Goal: Transaction & Acquisition: Purchase product/service

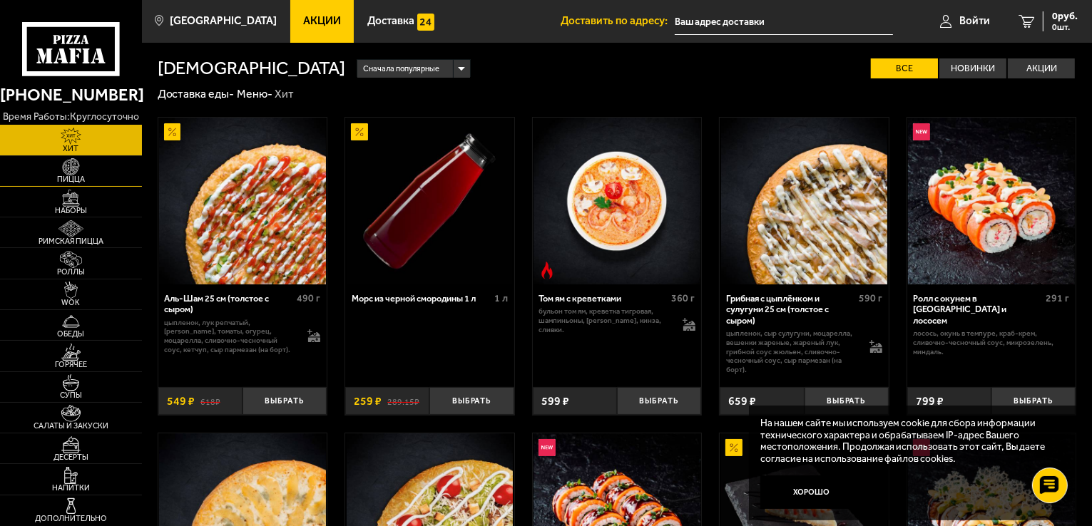
click at [61, 178] on span "Пицца" at bounding box center [71, 179] width 142 height 8
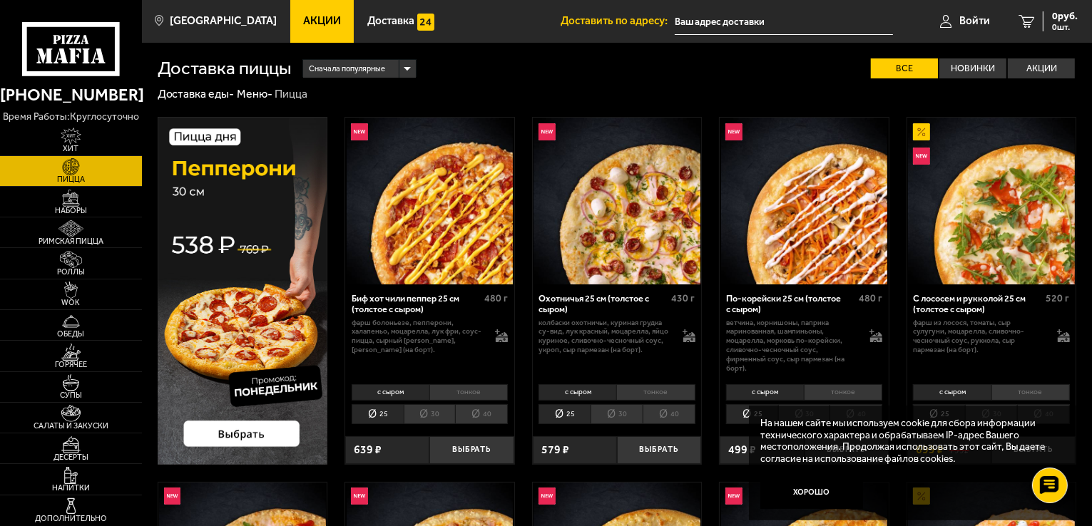
click at [71, 43] on icon at bounding box center [71, 49] width 98 height 54
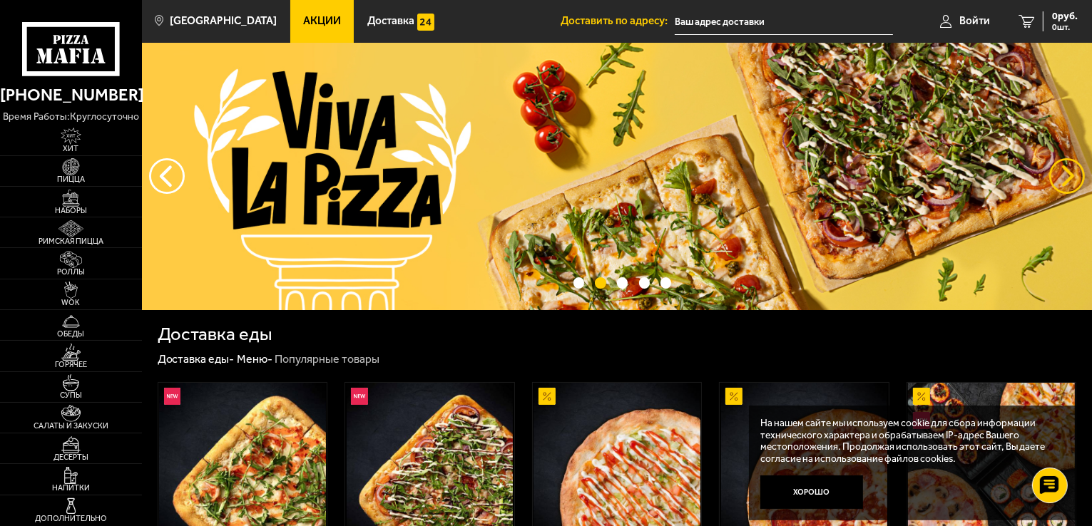
click at [1053, 175] on button "предыдущий" at bounding box center [1067, 176] width 36 height 36
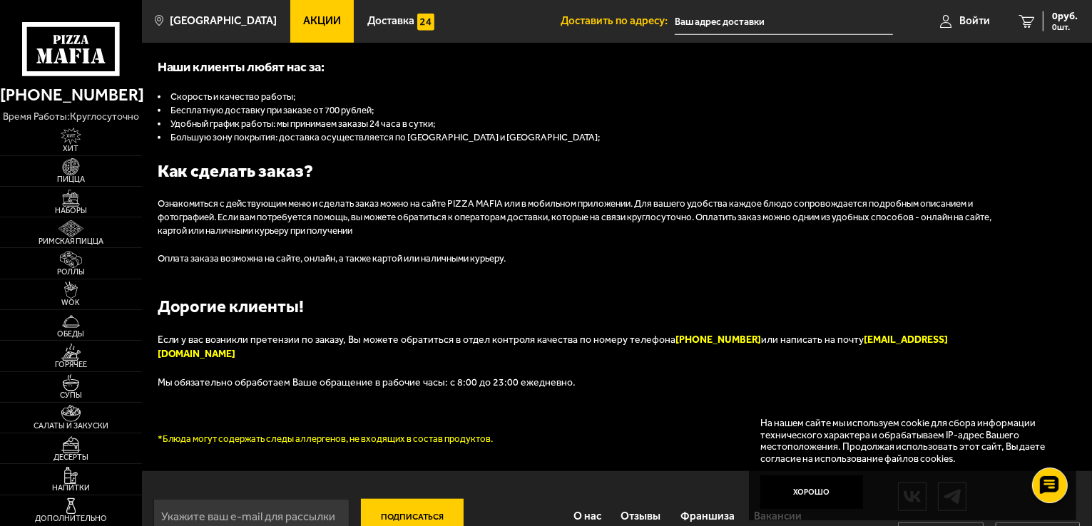
scroll to position [1426, 0]
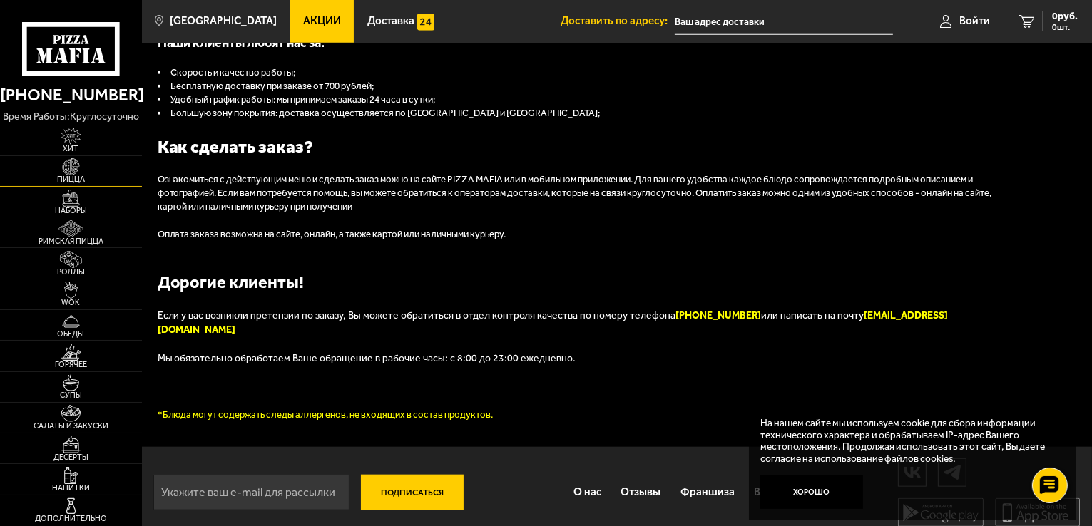
click at [63, 182] on span "Пицца" at bounding box center [71, 179] width 142 height 8
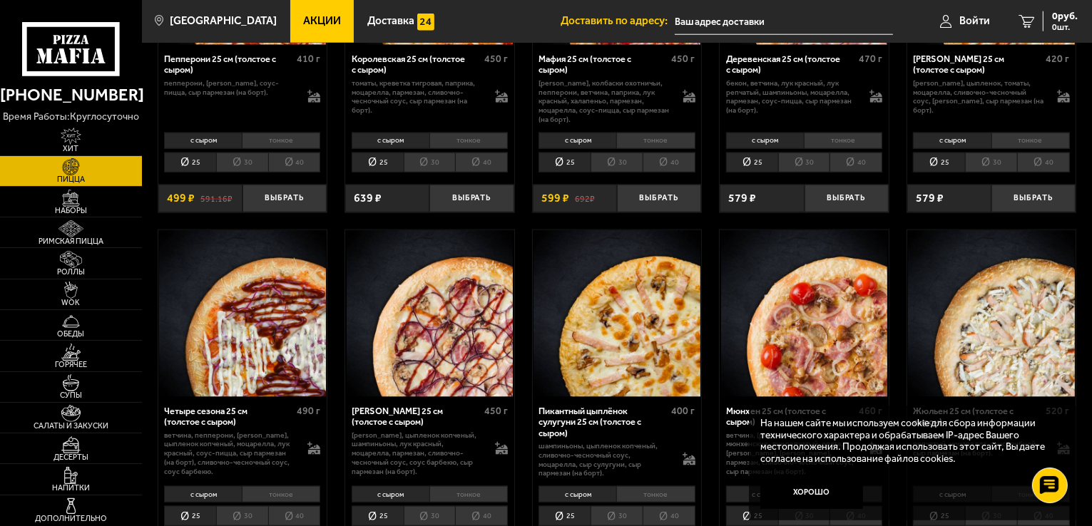
scroll to position [1783, 0]
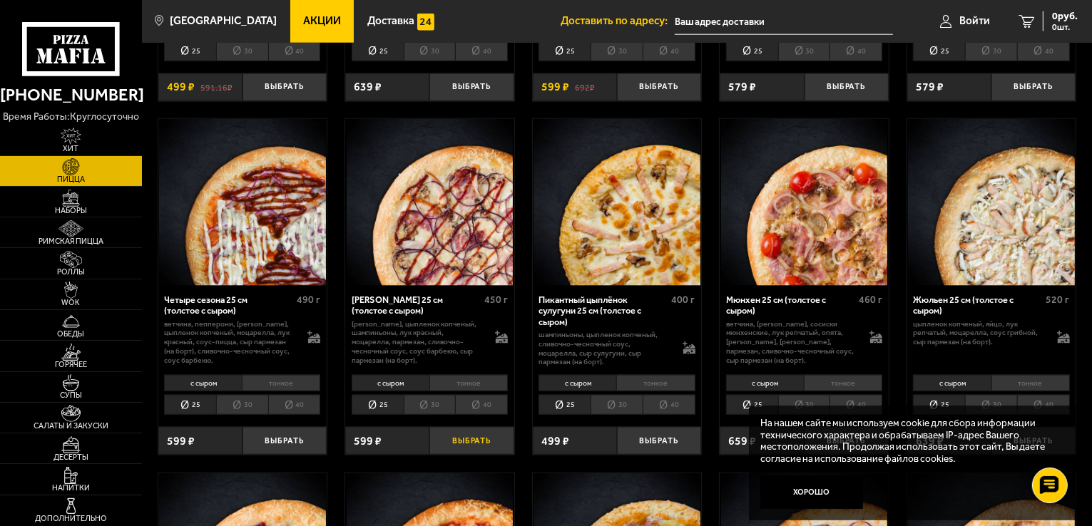
drag, startPoint x: 435, startPoint y: 391, endPoint x: 436, endPoint y: 446, distance: 54.2
click at [432, 401] on div "с сыром тонкое 25 30 40 Топпинги" at bounding box center [429, 394] width 169 height 47
click at [430, 400] on li "30" at bounding box center [430, 405] width 52 height 20
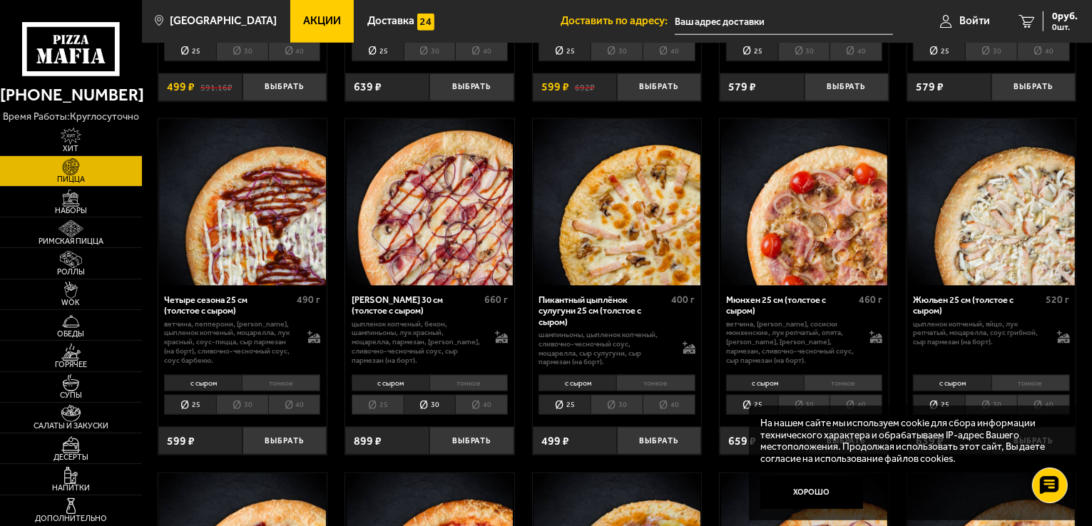
click at [400, 383] on li "с сыром" at bounding box center [391, 383] width 78 height 16
click at [466, 441] on button "Выбрать" at bounding box center [471, 441] width 84 height 28
click at [504, 442] on button "+" at bounding box center [500, 441] width 28 height 28
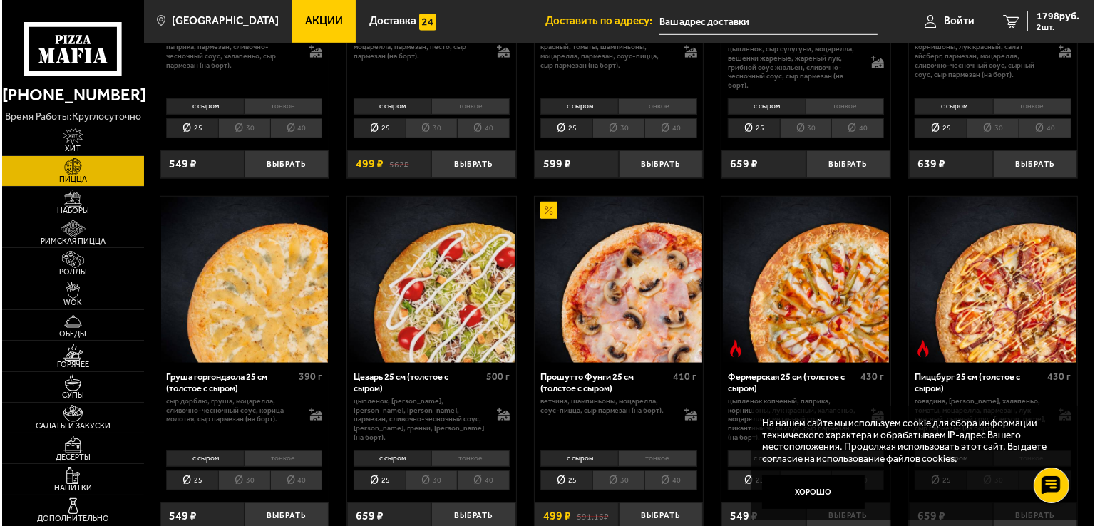
scroll to position [927, 0]
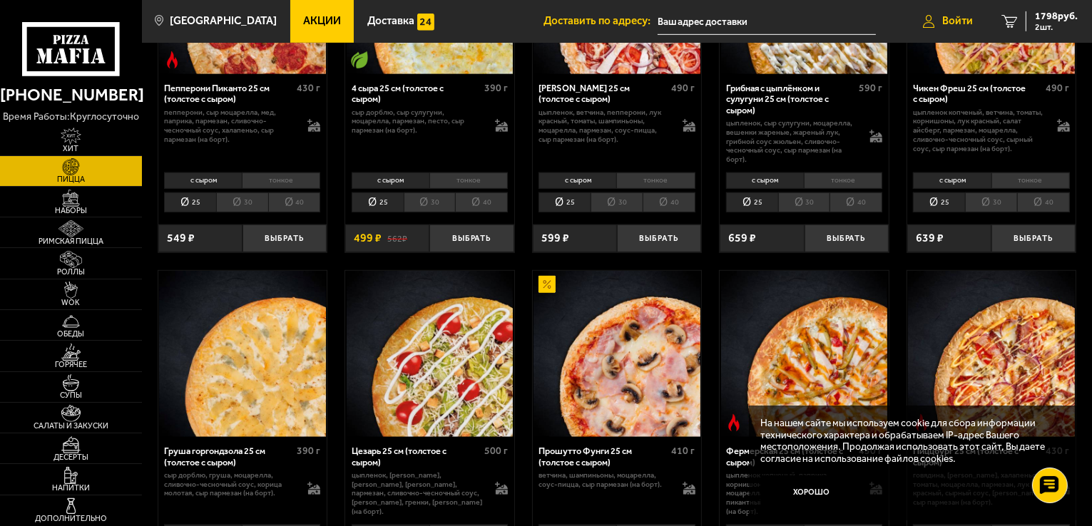
click at [942, 19] on span "Войти" at bounding box center [957, 21] width 31 height 11
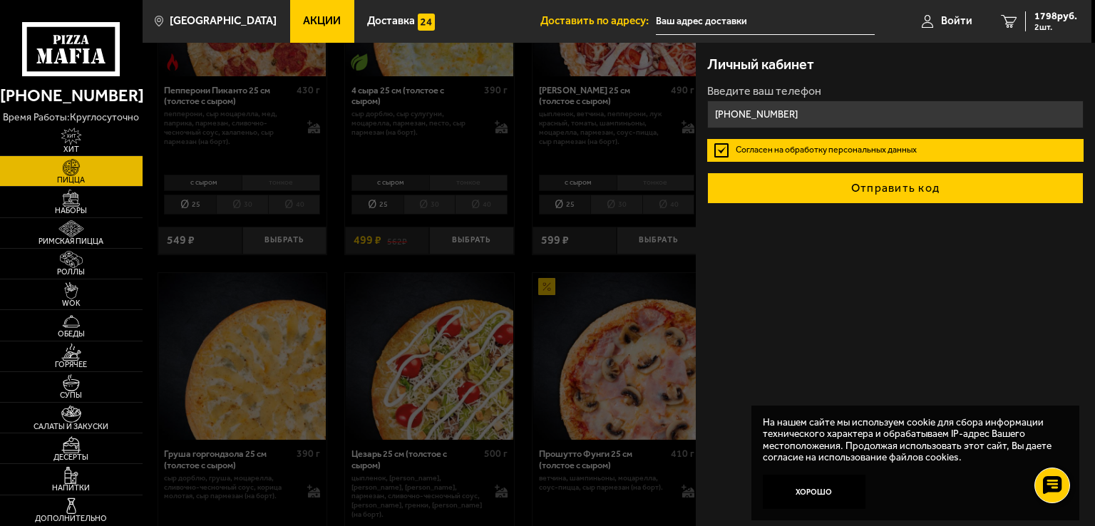
type input "[PHONE_NUMBER]"
click at [902, 178] on button "Отправить код" at bounding box center [895, 188] width 376 height 31
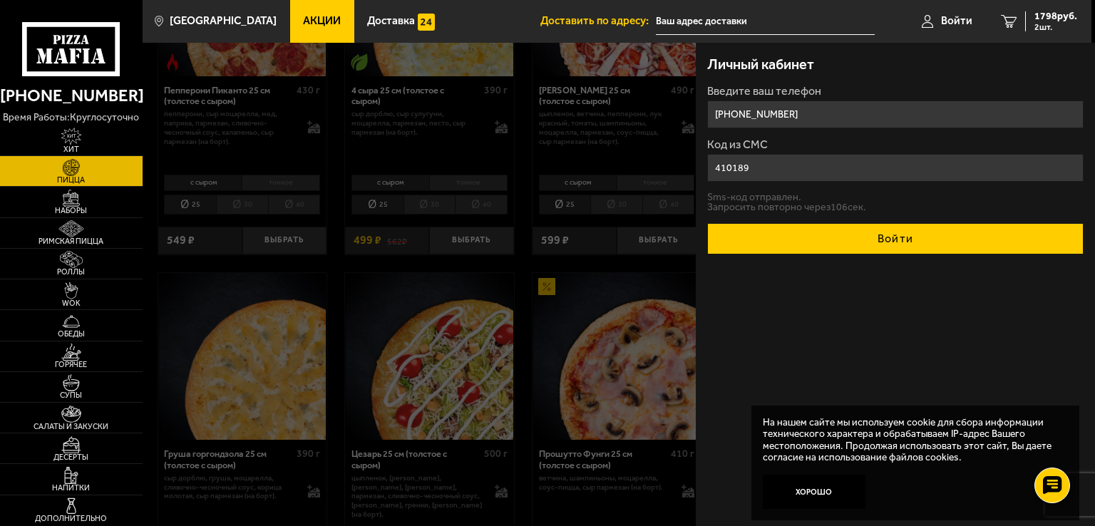
type input "410189"
click at [881, 235] on button "Войти" at bounding box center [895, 238] width 376 height 31
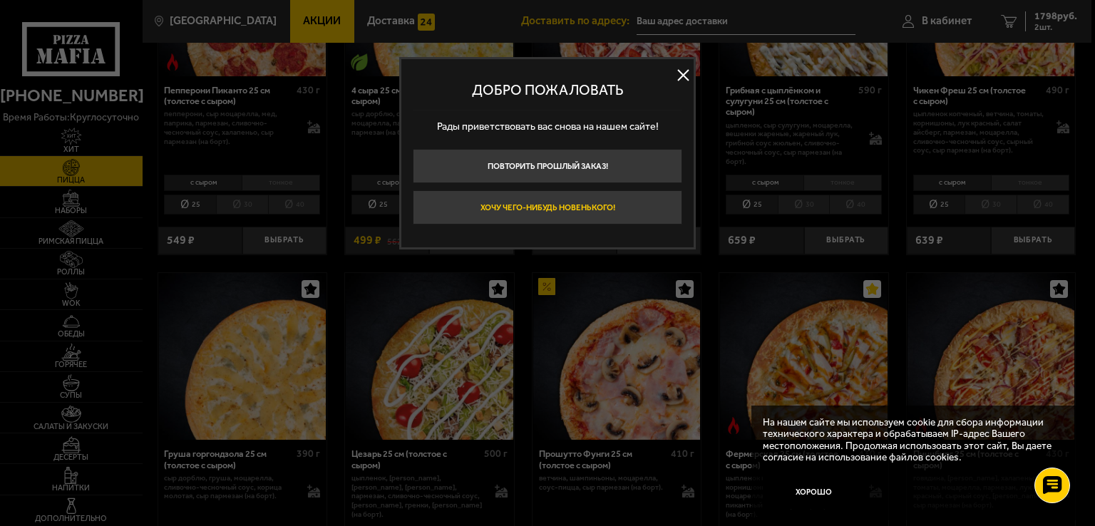
click at [630, 209] on button "Хочу чего-нибудь новенького!" at bounding box center [548, 207] width 270 height 34
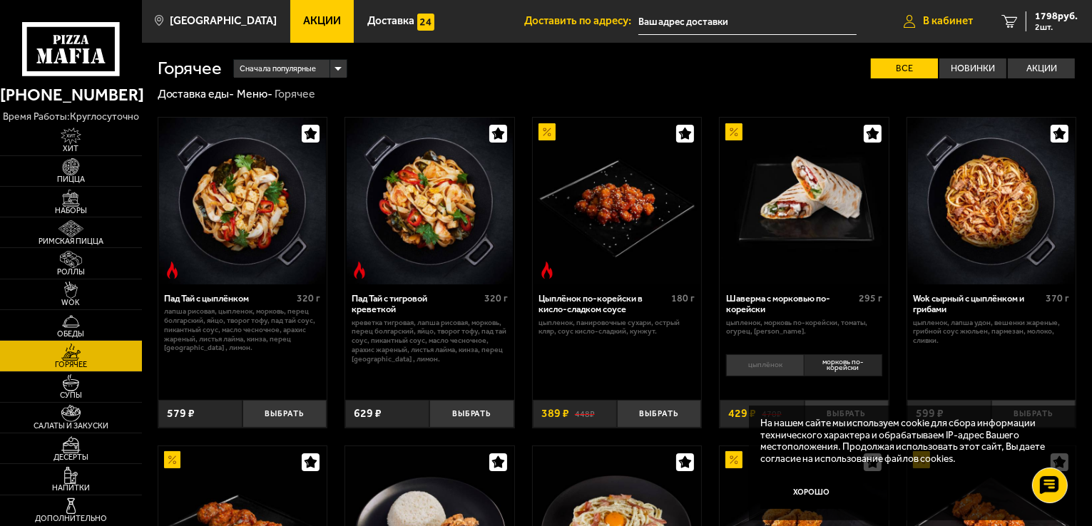
click at [940, 26] on span "В кабинет" at bounding box center [948, 21] width 50 height 11
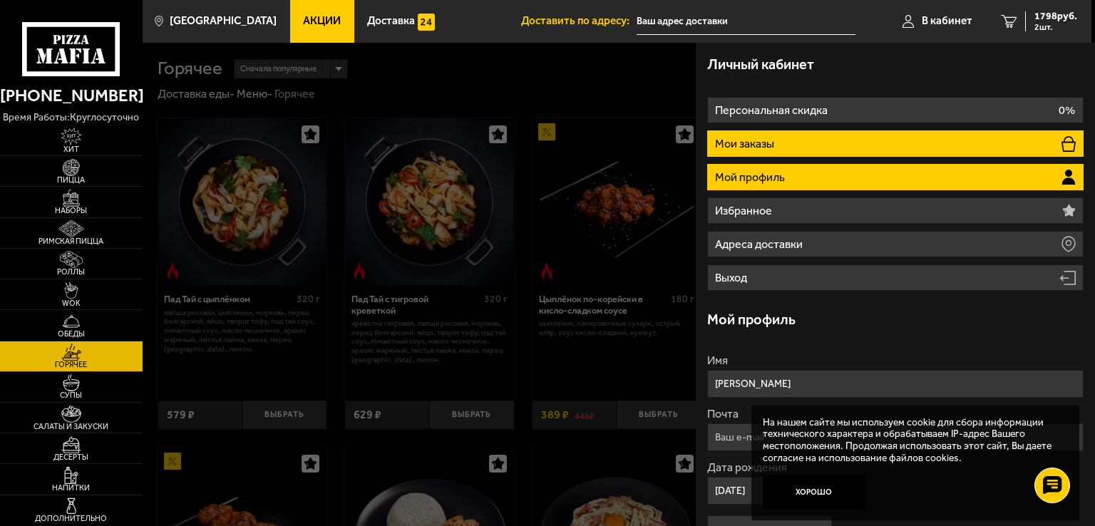
click at [780, 152] on li "Мои заказы" at bounding box center [895, 143] width 376 height 26
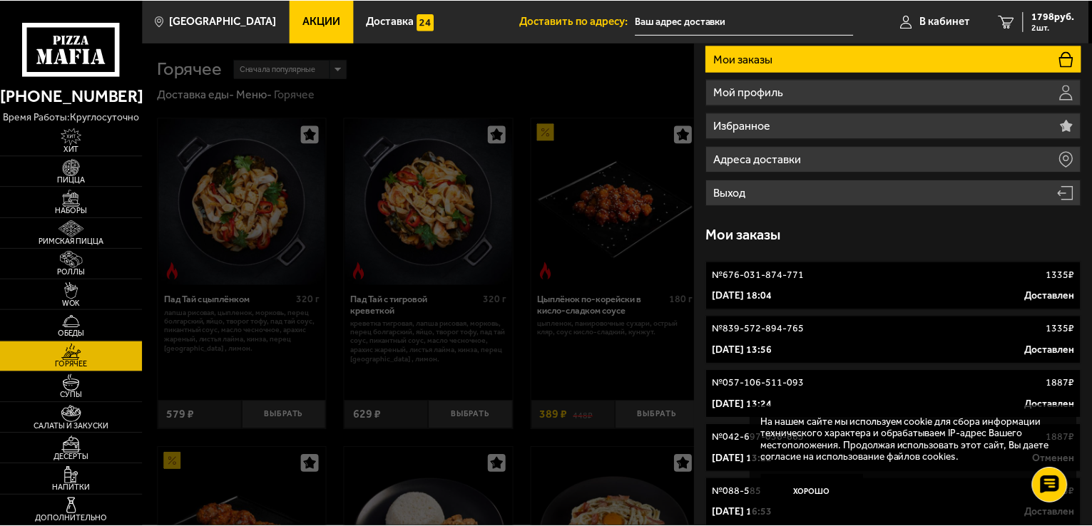
scroll to position [143, 0]
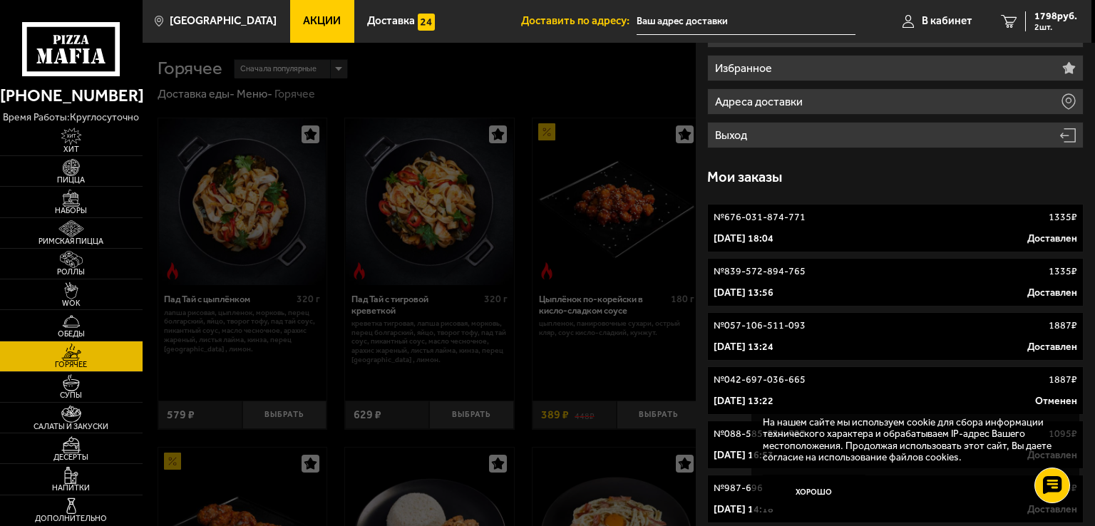
click at [774, 223] on p "№ 676-031-874-771" at bounding box center [760, 217] width 92 height 14
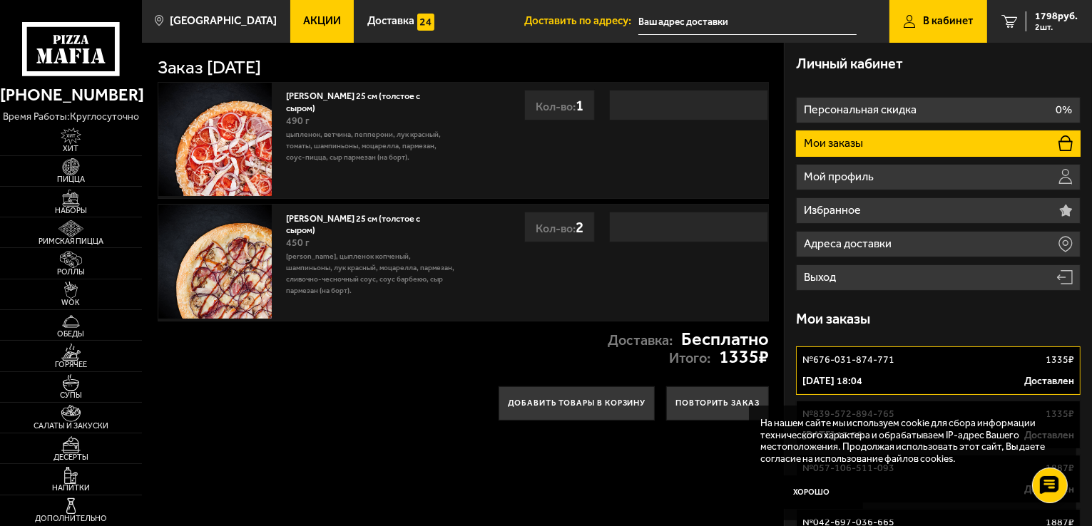
click at [837, 150] on li "Мои заказы" at bounding box center [938, 143] width 284 height 26
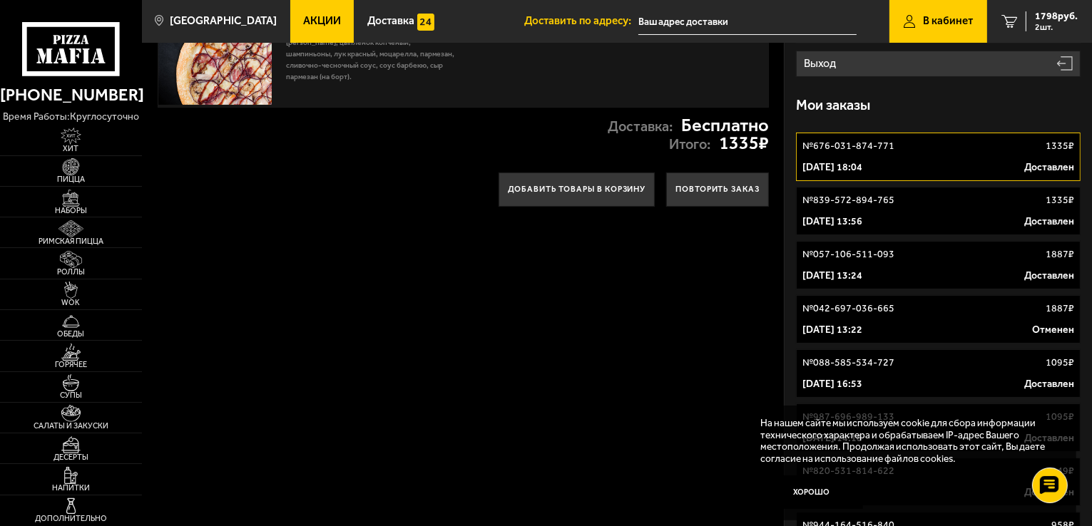
click at [862, 217] on p "18 апреля 2025 г. 13:56" at bounding box center [832, 222] width 60 height 14
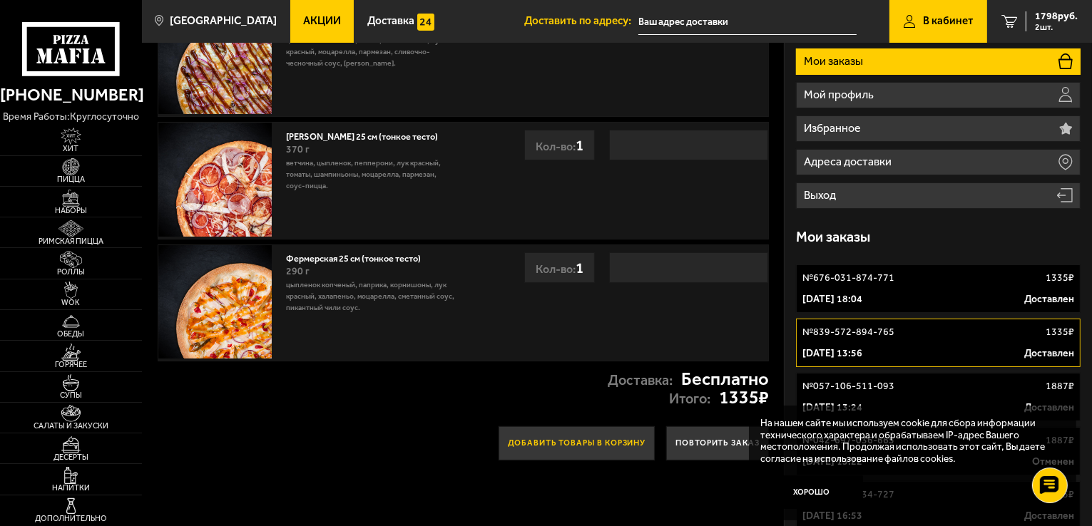
scroll to position [143, 0]
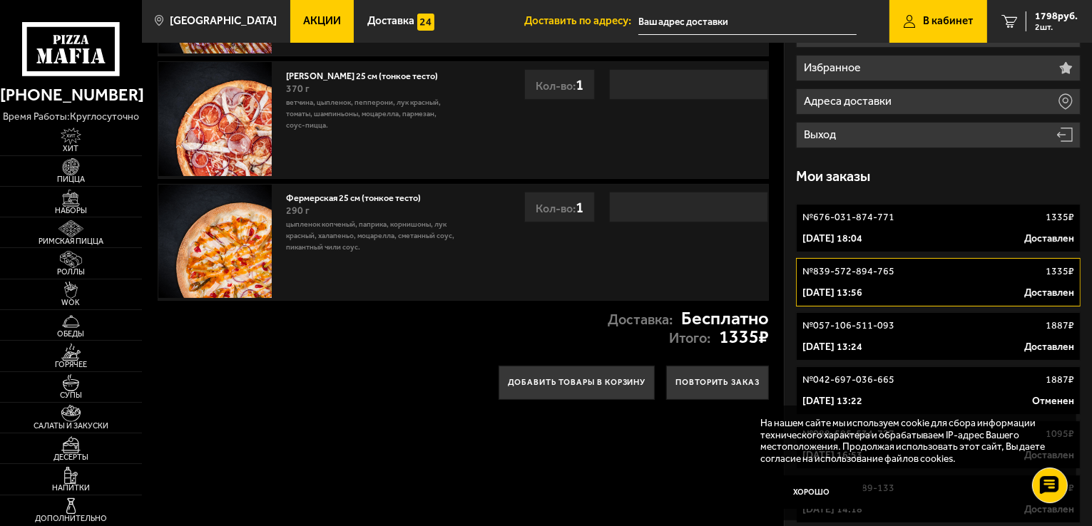
click at [975, 312] on link "№ 057-106-511-093 1887 ₽ 31 декабря 2024 г. 13:24 Доставлен" at bounding box center [938, 336] width 284 height 48
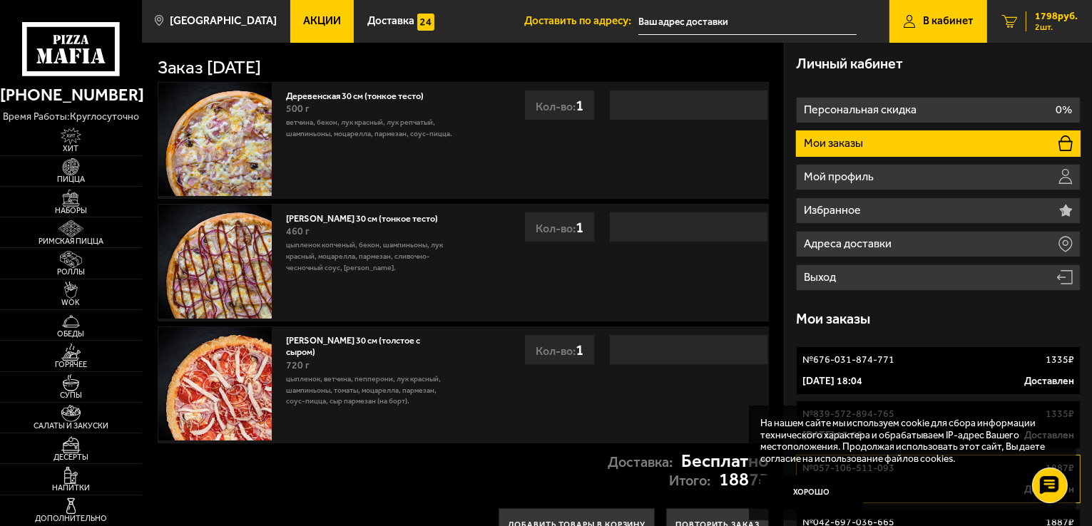
click at [1030, 18] on div "1798 руб. 2 шт." at bounding box center [1051, 21] width 52 height 20
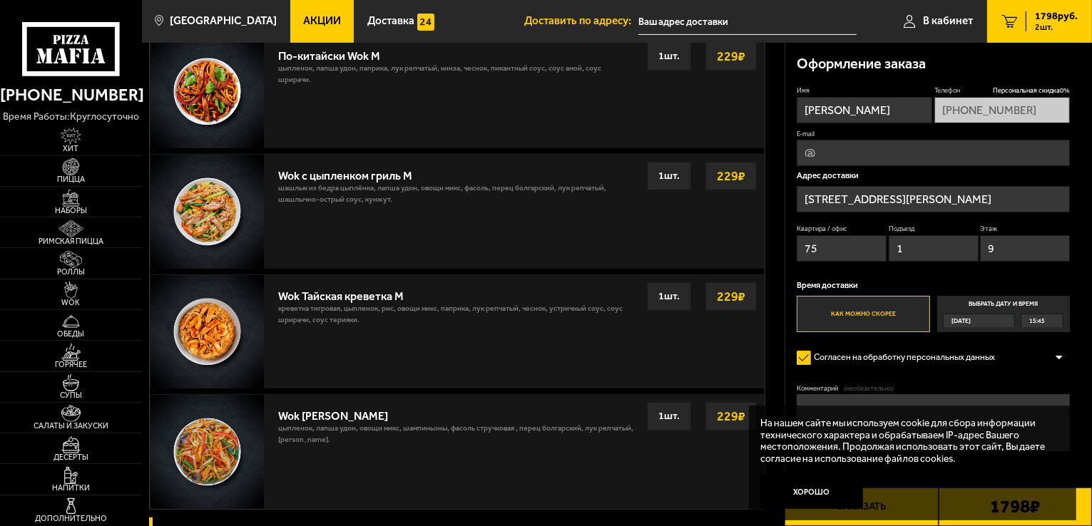
scroll to position [927, 0]
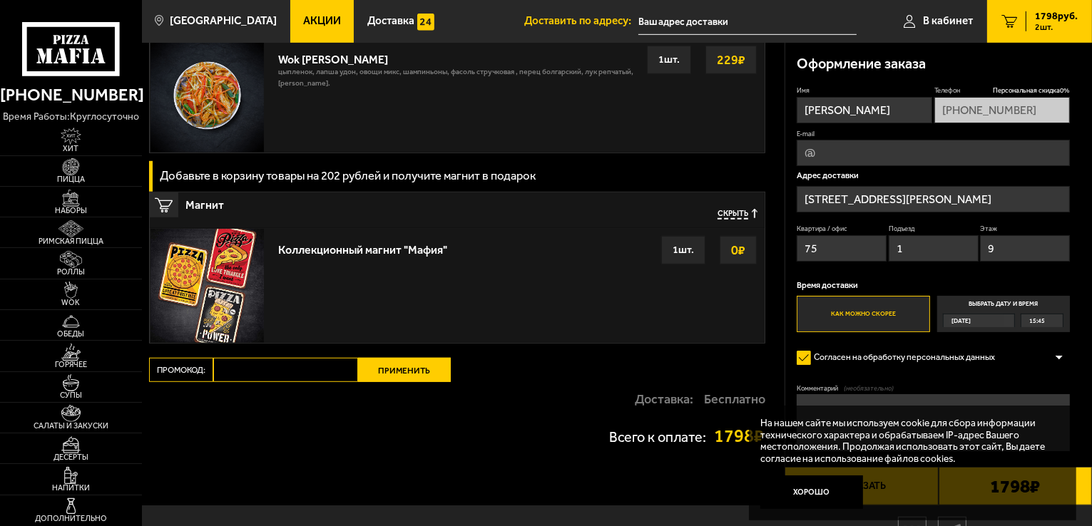
click at [177, 371] on label "Промокод:" at bounding box center [181, 370] width 64 height 24
click at [213, 371] on input "Промокод:" at bounding box center [285, 370] width 145 height 24
type input "пятница"
click at [382, 378] on button "Применить" at bounding box center [404, 370] width 93 height 24
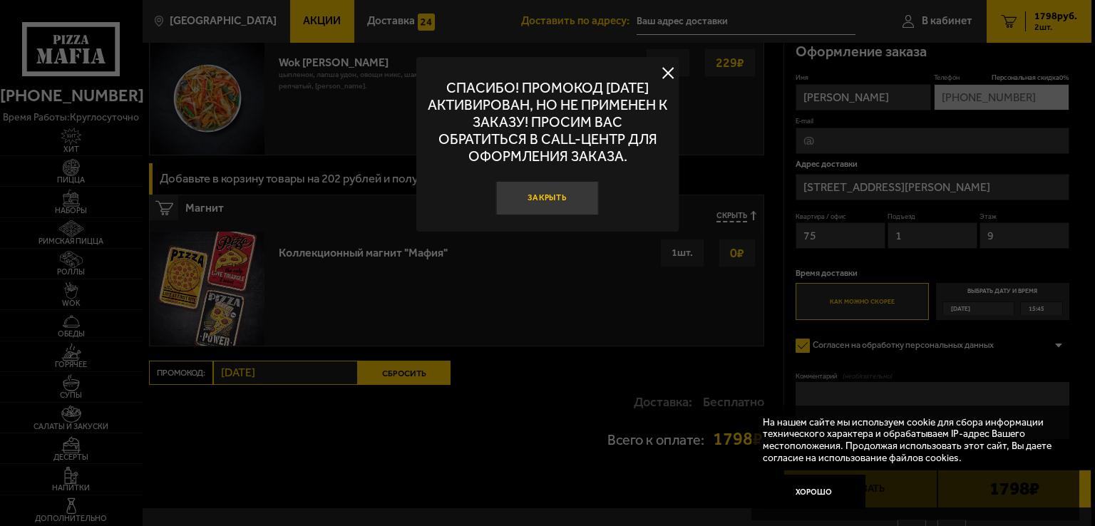
click at [553, 198] on button "Закрыть" at bounding box center [547, 198] width 103 height 34
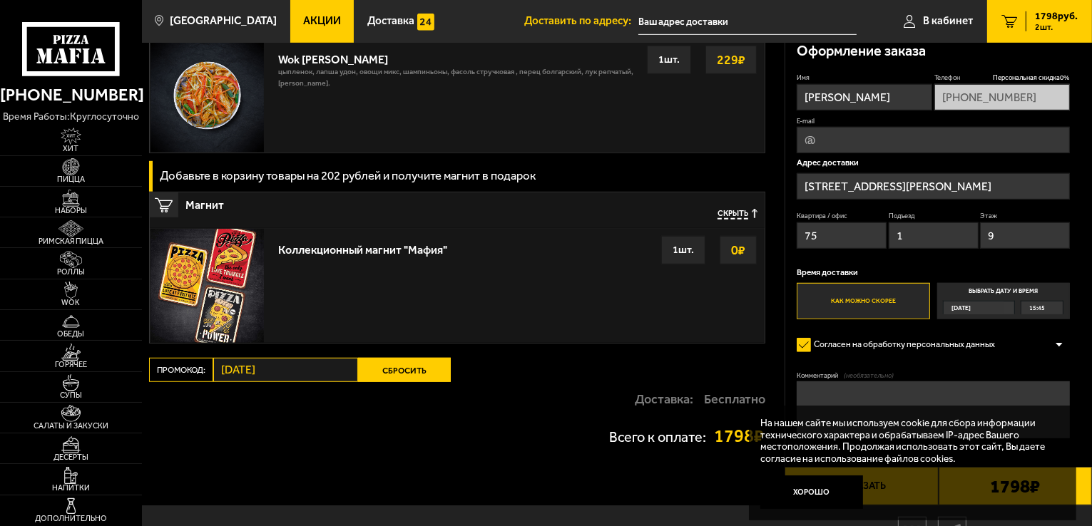
click at [376, 376] on button "Сбросить" at bounding box center [404, 370] width 93 height 24
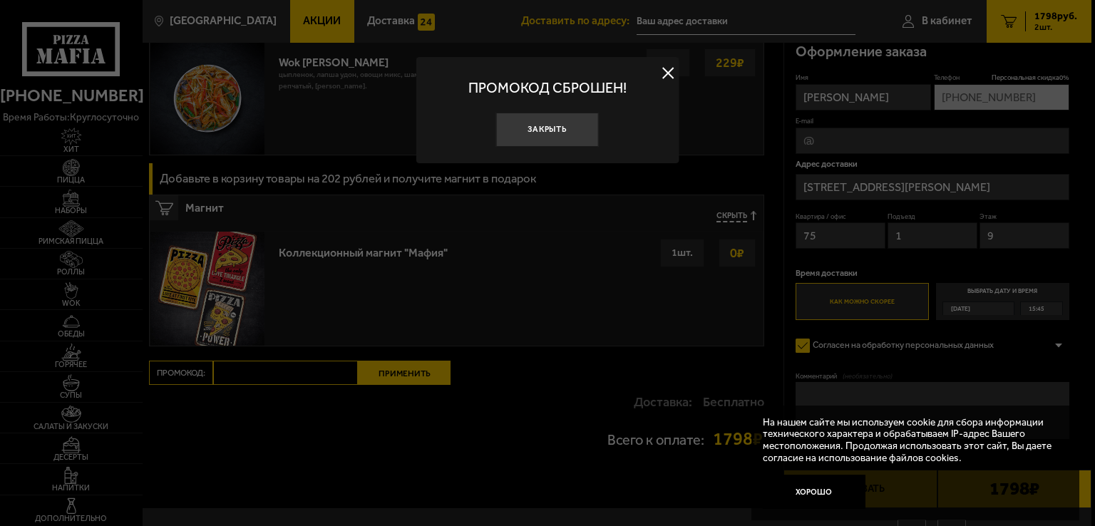
click at [280, 371] on div at bounding box center [547, 263] width 1095 height 526
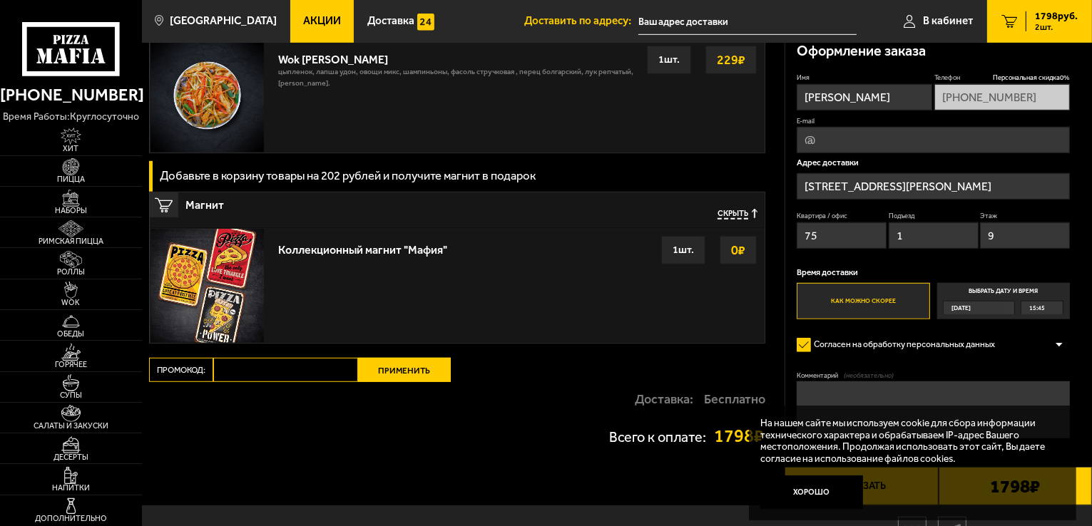
click at [237, 371] on input "Промокод:" at bounding box center [285, 370] width 145 height 24
type input "понедельник"
click at [376, 368] on button "Применить" at bounding box center [404, 370] width 93 height 24
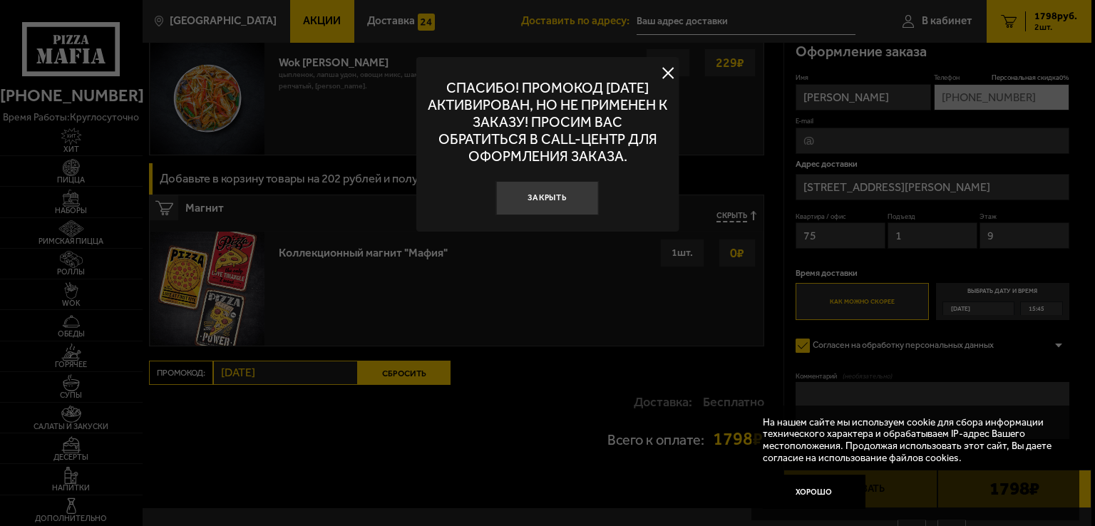
click at [672, 72] on button at bounding box center [667, 73] width 21 height 21
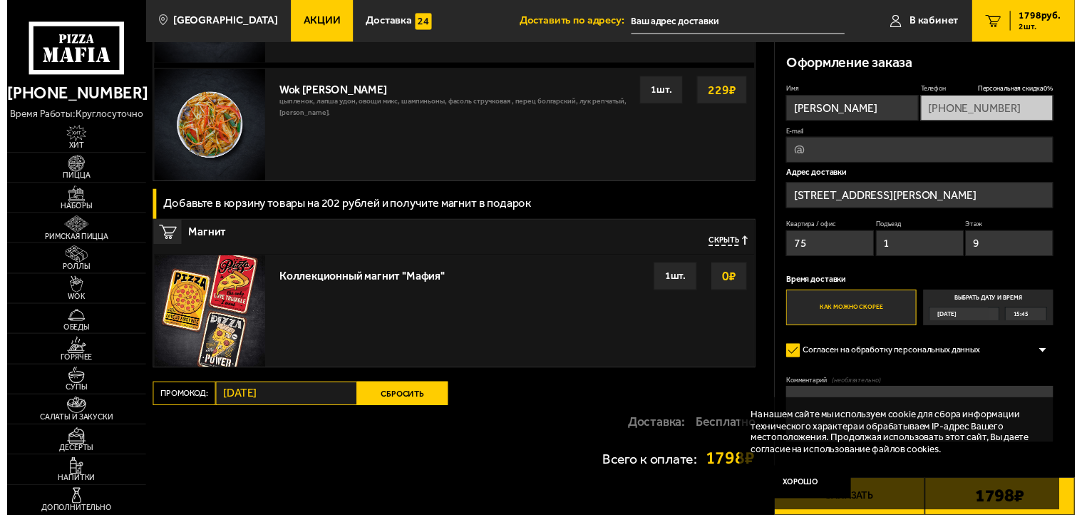
scroll to position [1000, 0]
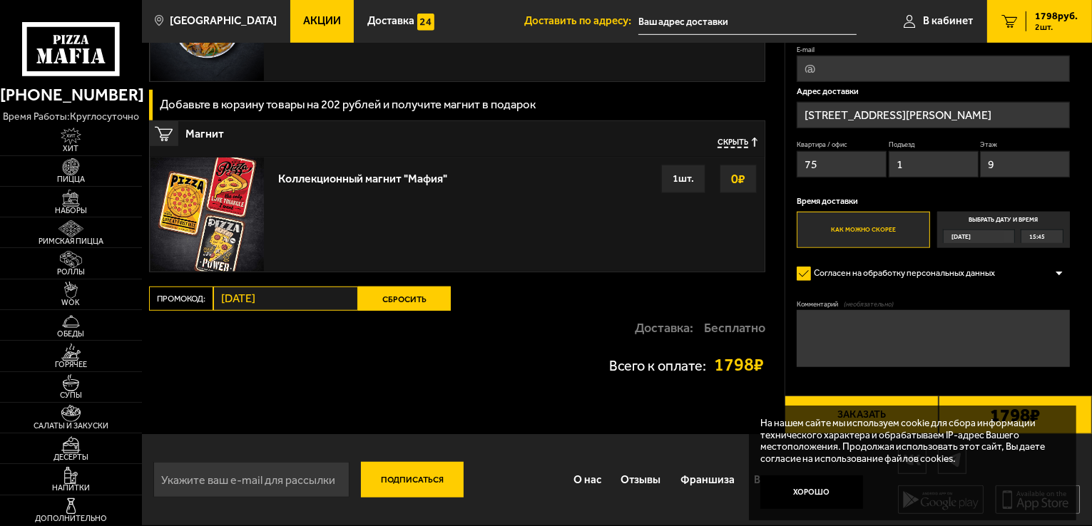
click at [386, 293] on button "Сбросить" at bounding box center [404, 299] width 93 height 24
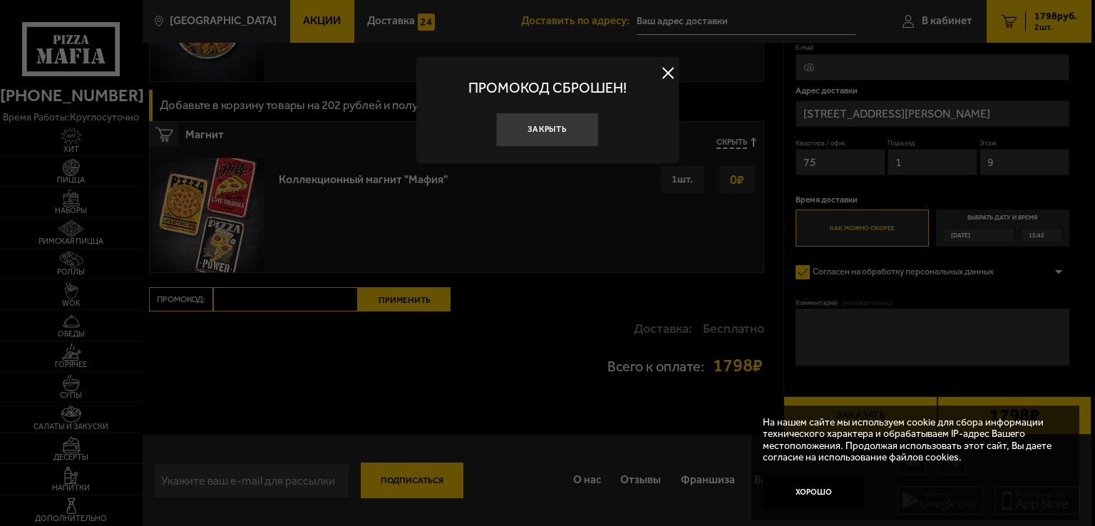
drag, startPoint x: 256, startPoint y: 300, endPoint x: 499, endPoint y: 369, distance: 252.8
click at [499, 371] on div at bounding box center [547, 263] width 1095 height 526
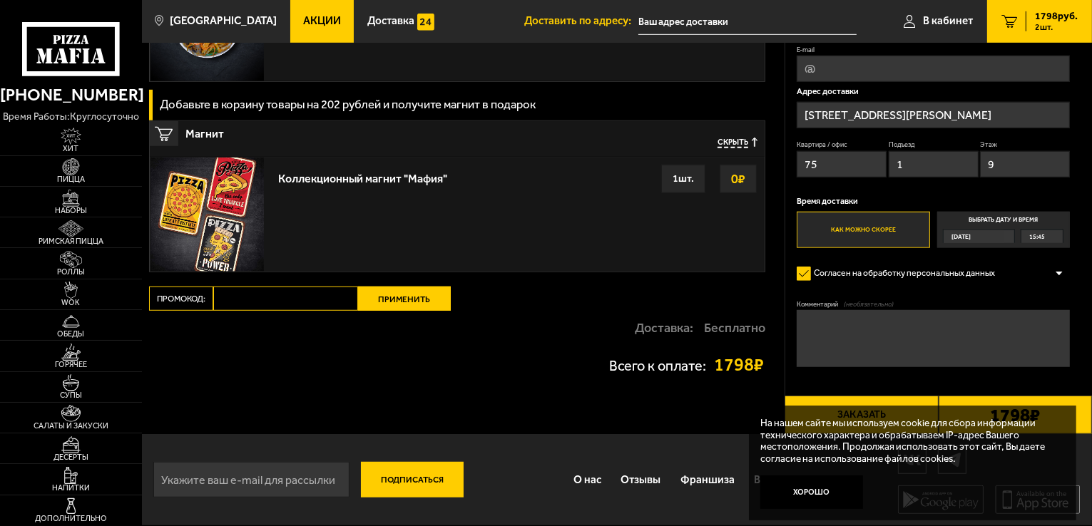
paste input "mf0426"
type input "mf0426"
click at [402, 289] on button "Применить" at bounding box center [404, 299] width 93 height 24
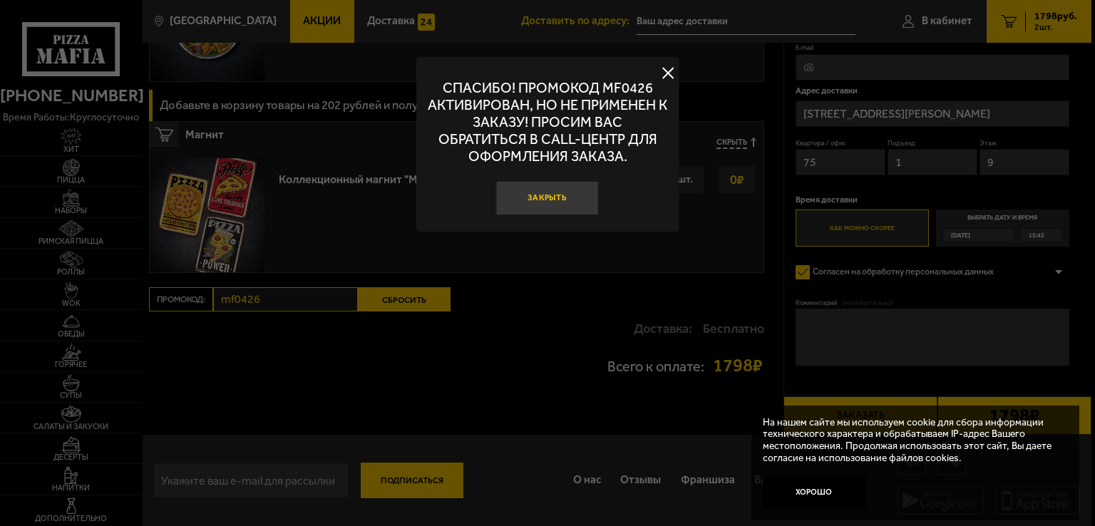
click at [556, 195] on button "Закрыть" at bounding box center [547, 198] width 103 height 34
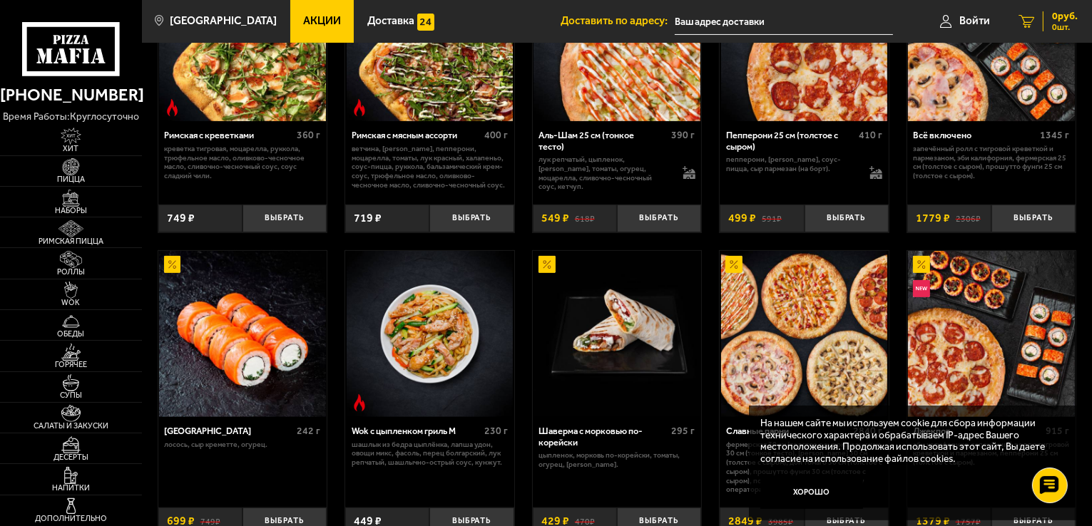
scroll to position [143, 0]
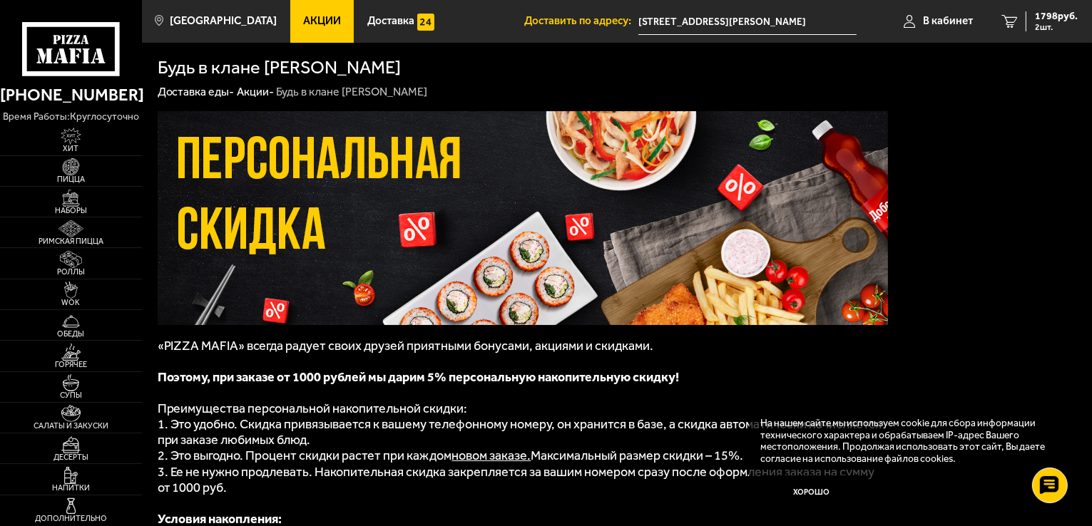
click at [260, 88] on link "Акции -" at bounding box center [255, 92] width 37 height 14
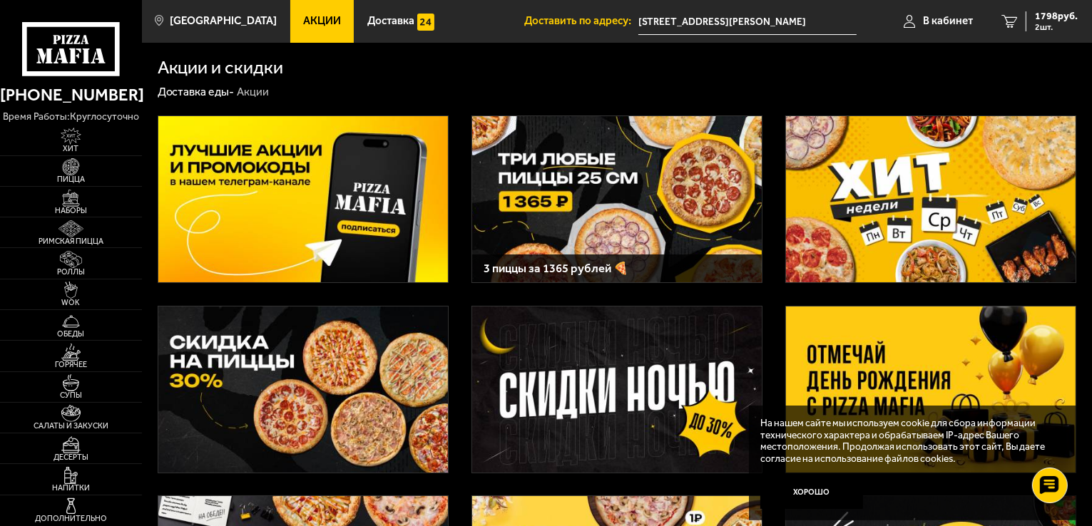
click at [238, 220] on img at bounding box center [302, 199] width 289 height 166
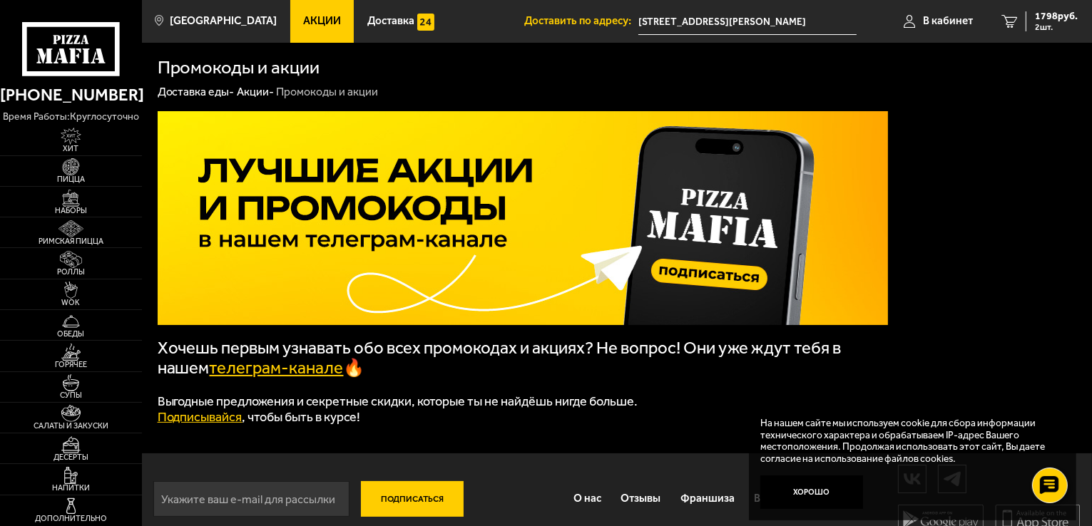
scroll to position [23, 0]
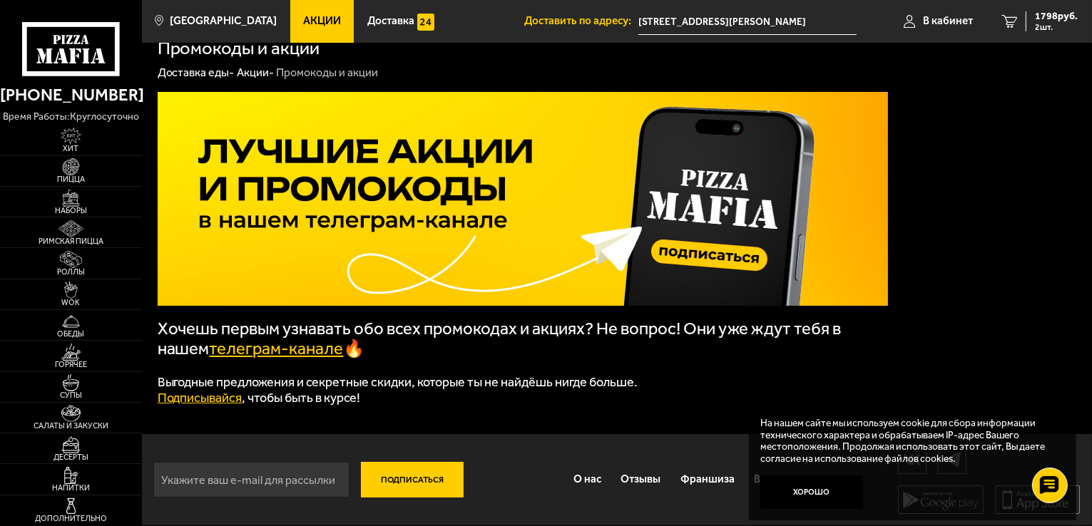
click at [250, 66] on link "Акции -" at bounding box center [255, 73] width 37 height 14
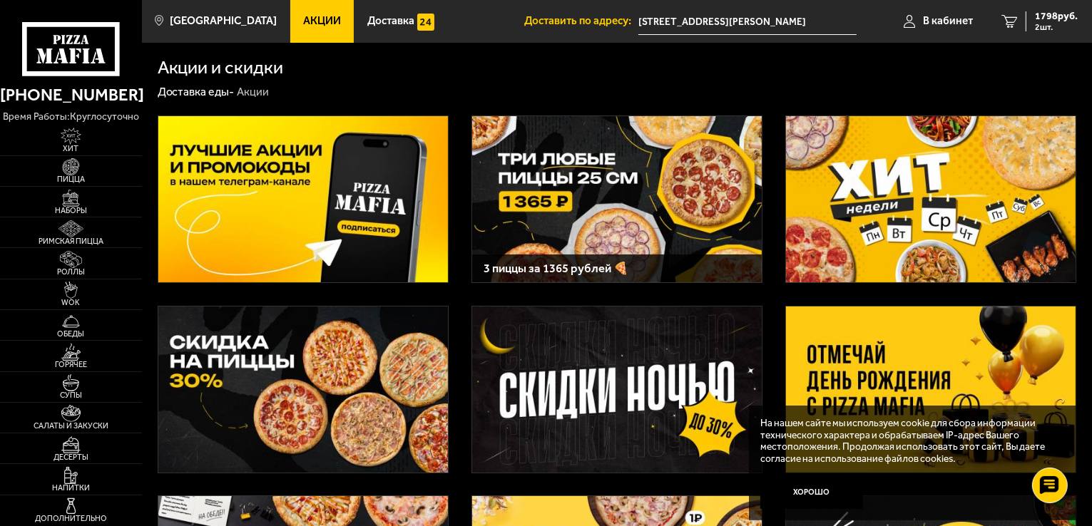
click at [346, 402] on img at bounding box center [302, 390] width 289 height 166
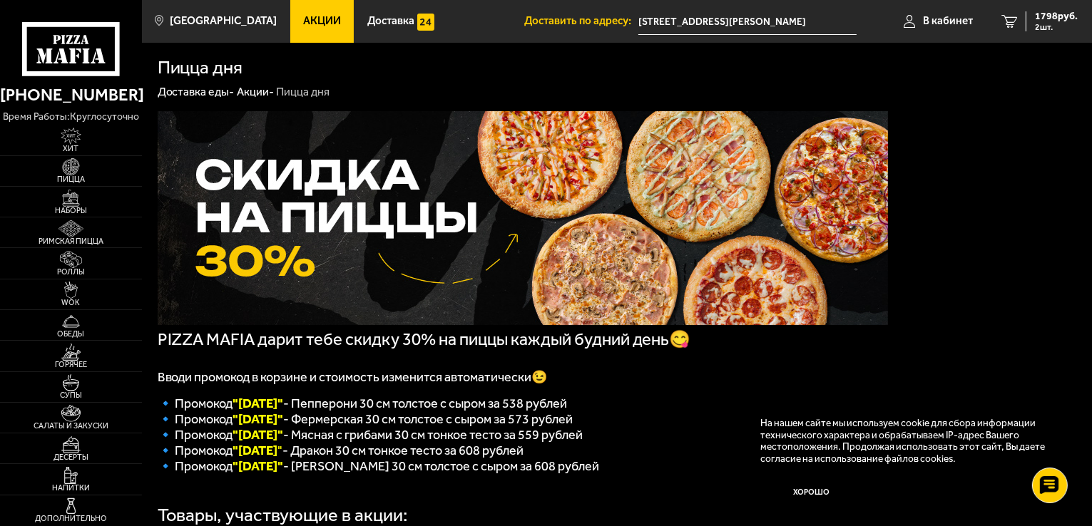
click at [250, 88] on link "Акции -" at bounding box center [255, 92] width 37 height 14
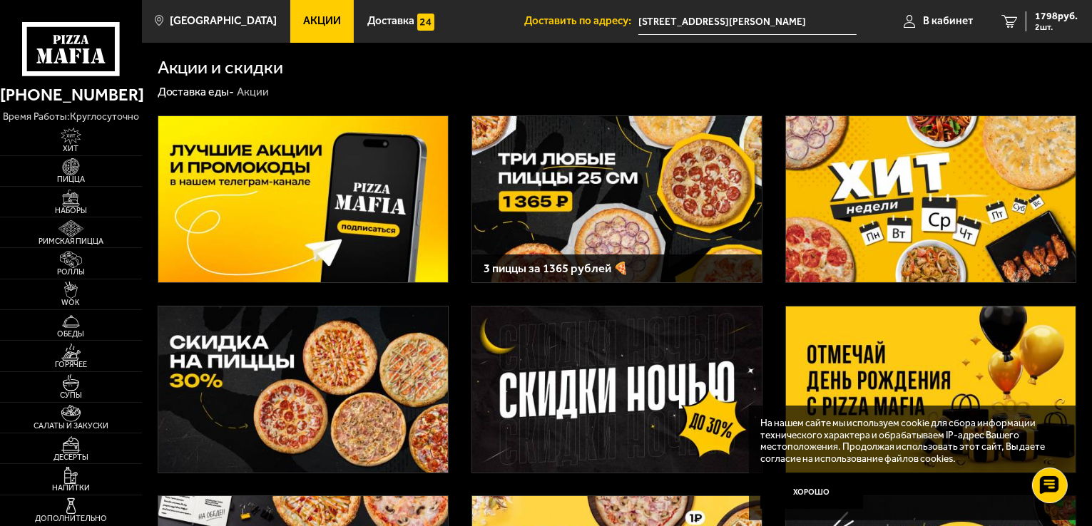
click at [909, 219] on img at bounding box center [930, 199] width 289 height 166
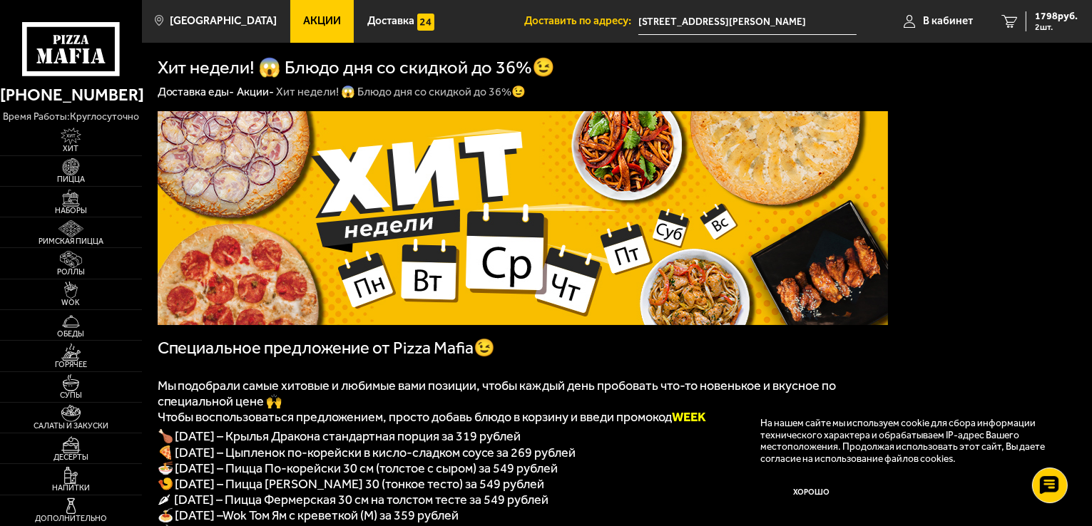
click at [248, 92] on link "Акции -" at bounding box center [255, 92] width 37 height 14
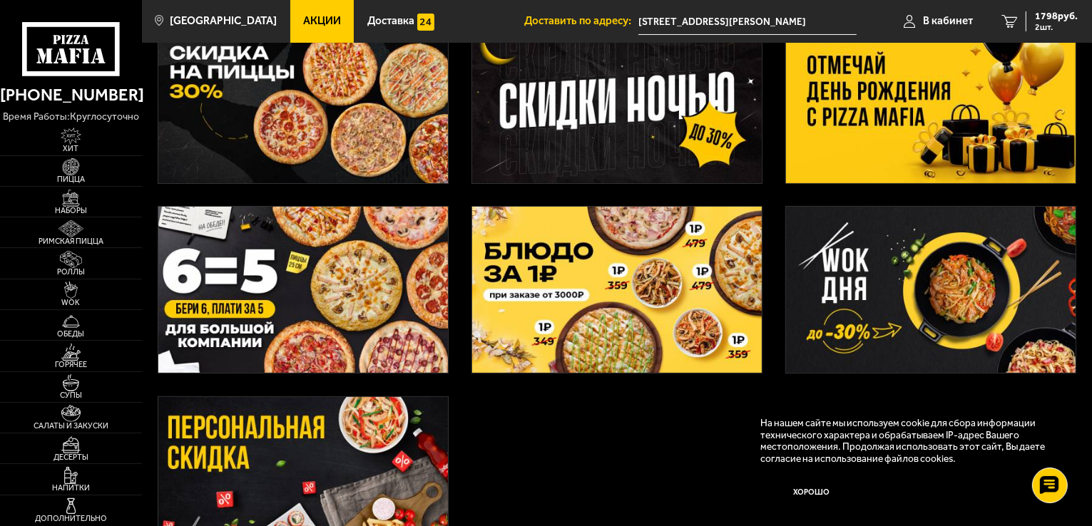
scroll to position [357, 0]
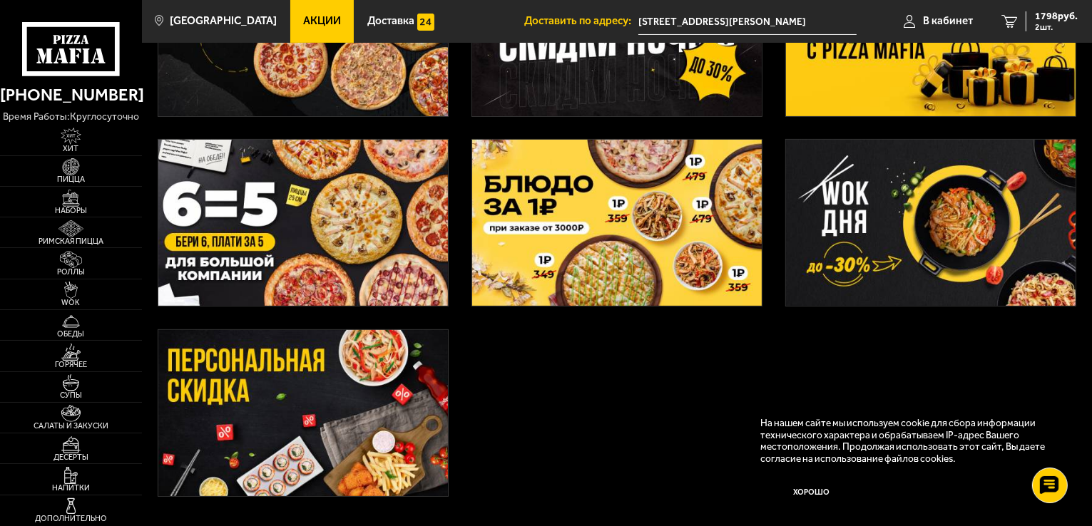
click at [242, 368] on img at bounding box center [302, 413] width 289 height 166
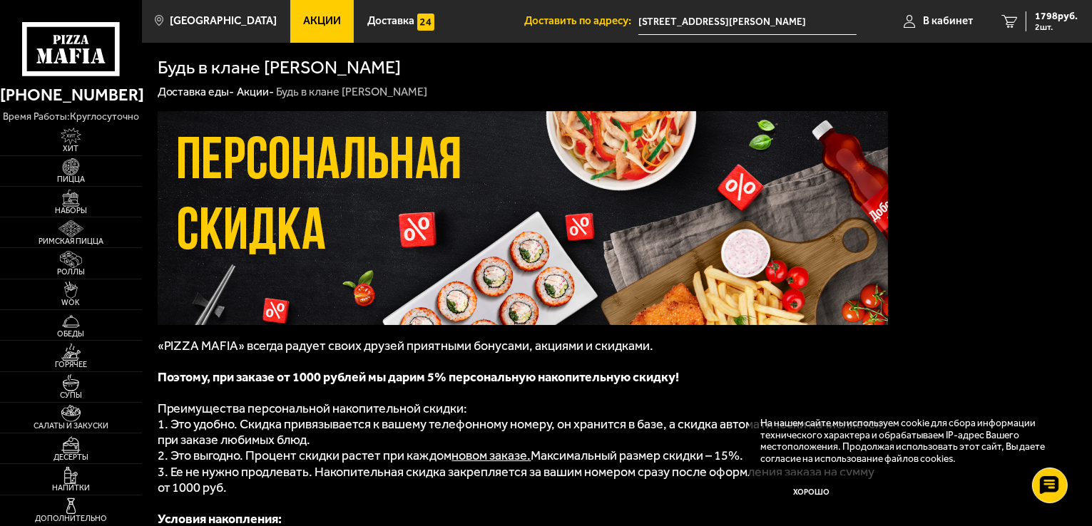
click at [257, 93] on link "Акции -" at bounding box center [255, 92] width 37 height 14
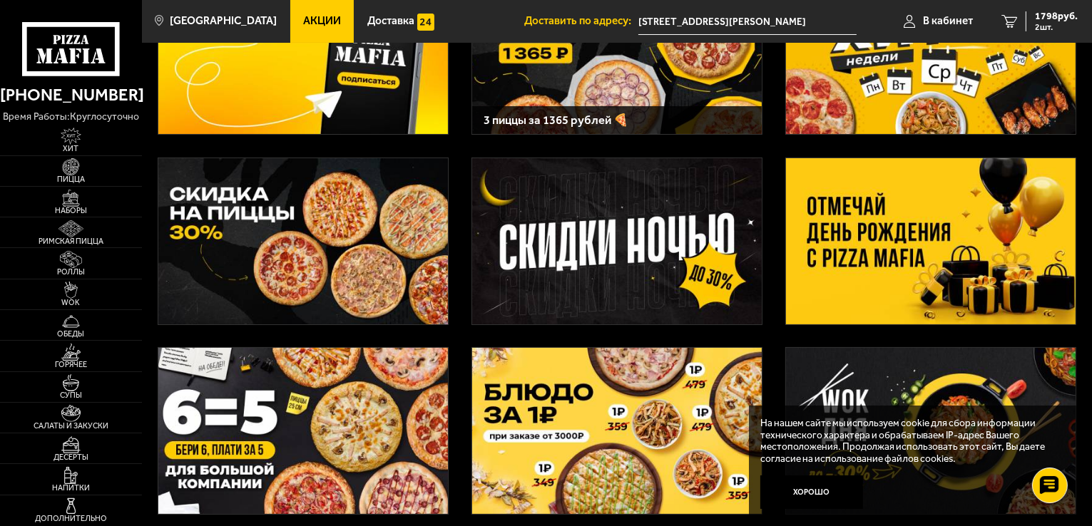
scroll to position [71, 0]
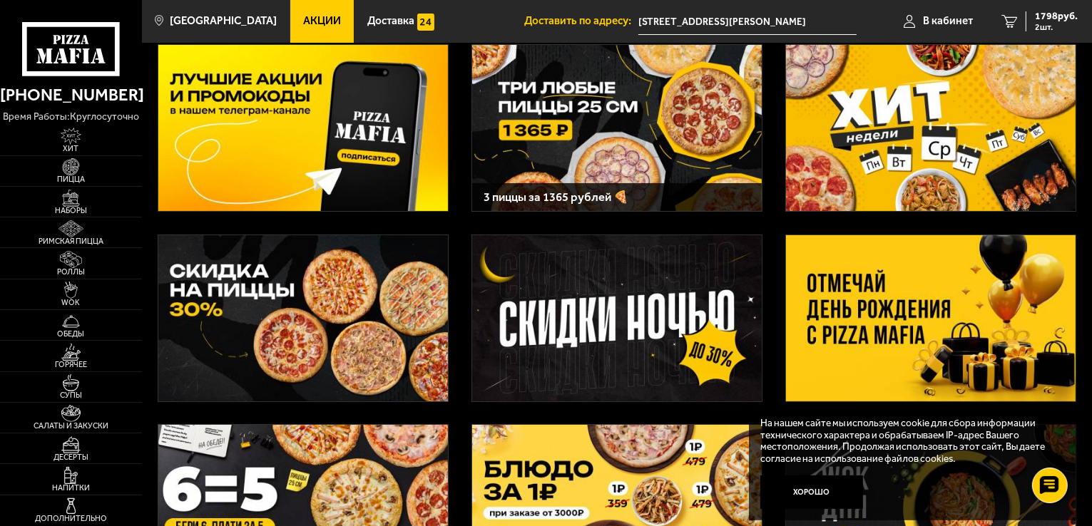
click at [838, 354] on img at bounding box center [930, 318] width 289 height 166
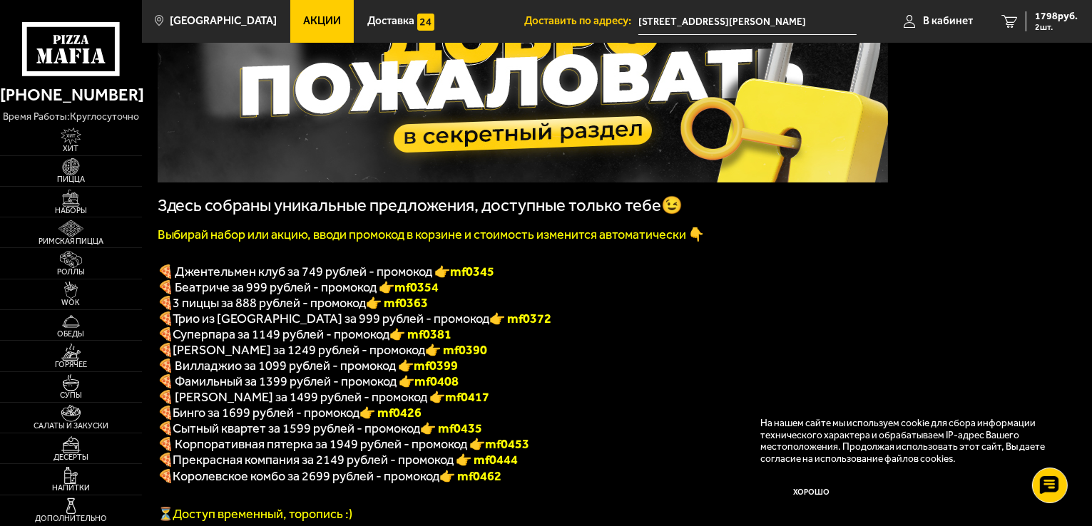
scroll to position [285, 0]
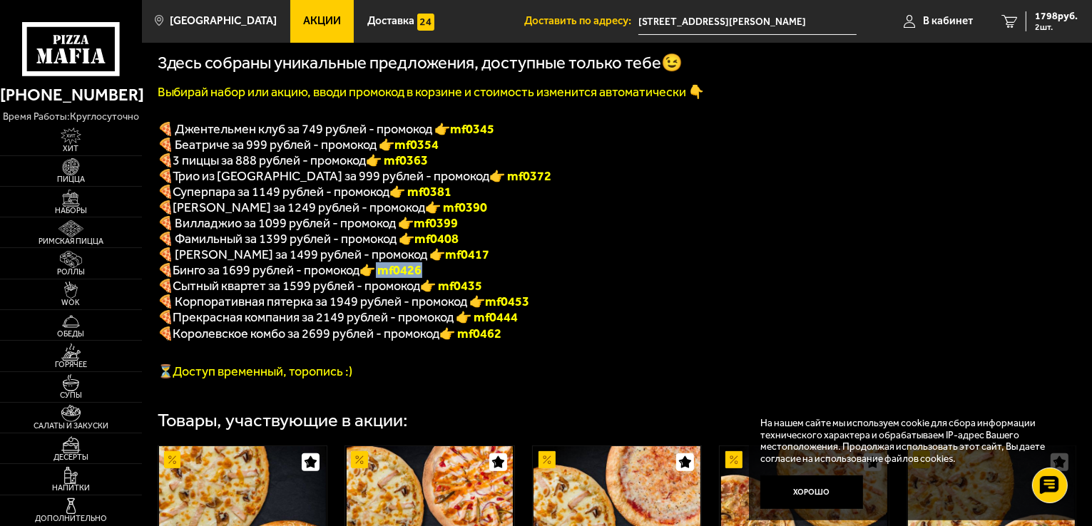
drag, startPoint x: 384, startPoint y: 280, endPoint x: 438, endPoint y: 278, distance: 54.2
click at [443, 278] on p "🍕 [PERSON_NAME] за 1699 рублей - промокод 👉 mf0426" at bounding box center [523, 270] width 730 height 16
copy b "mf0426"
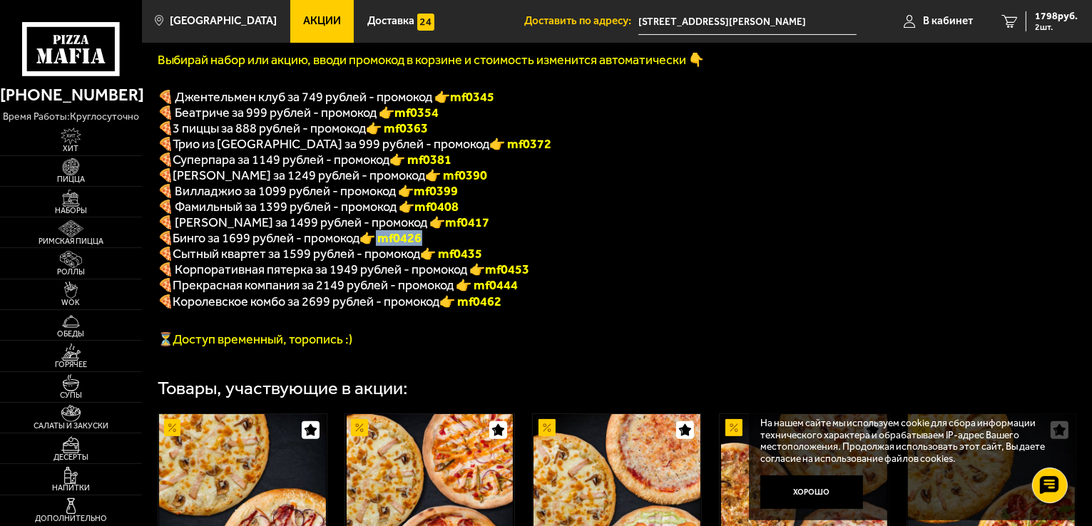
scroll to position [228, 0]
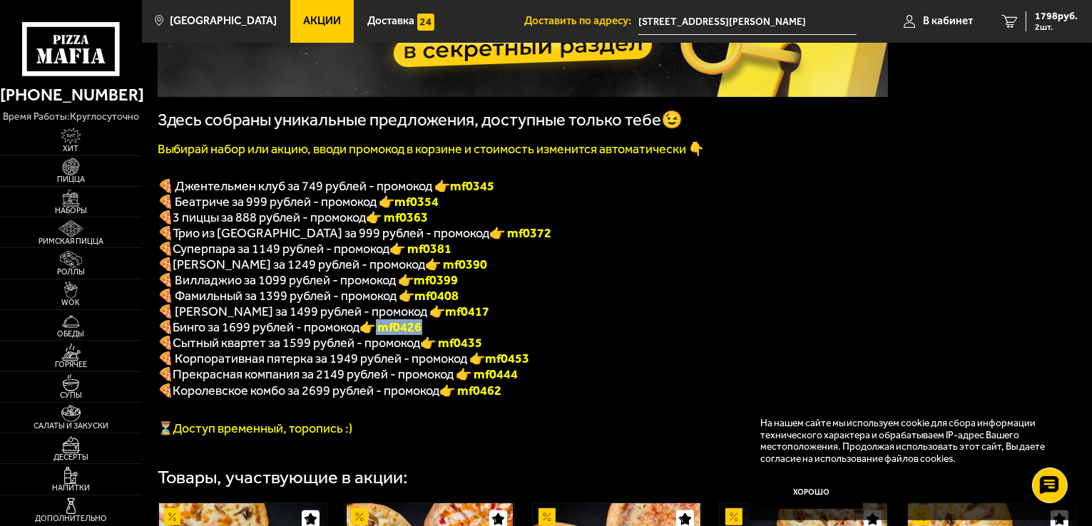
click at [303, 21] on span "Акции" at bounding box center [322, 21] width 38 height 11
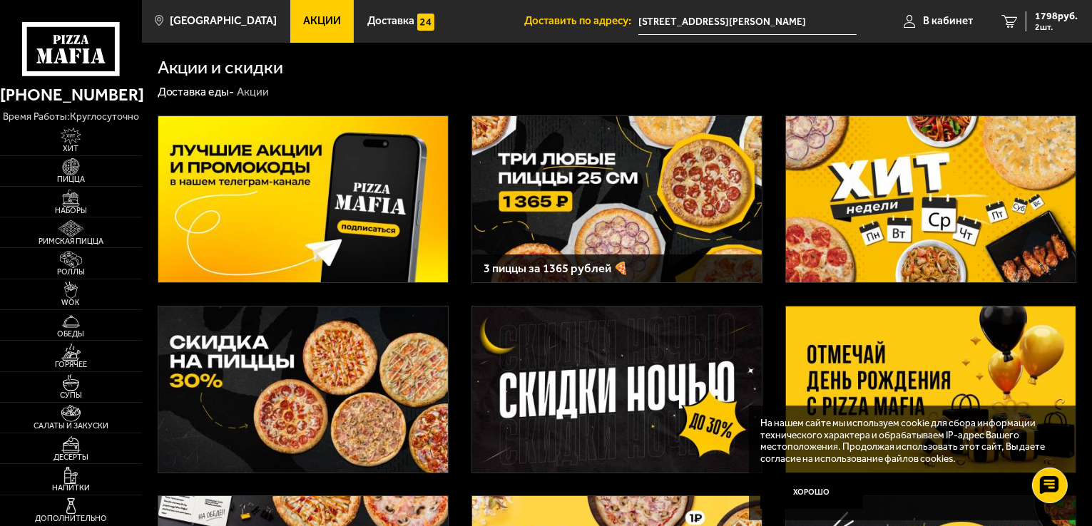
click at [607, 178] on img at bounding box center [616, 199] width 289 height 166
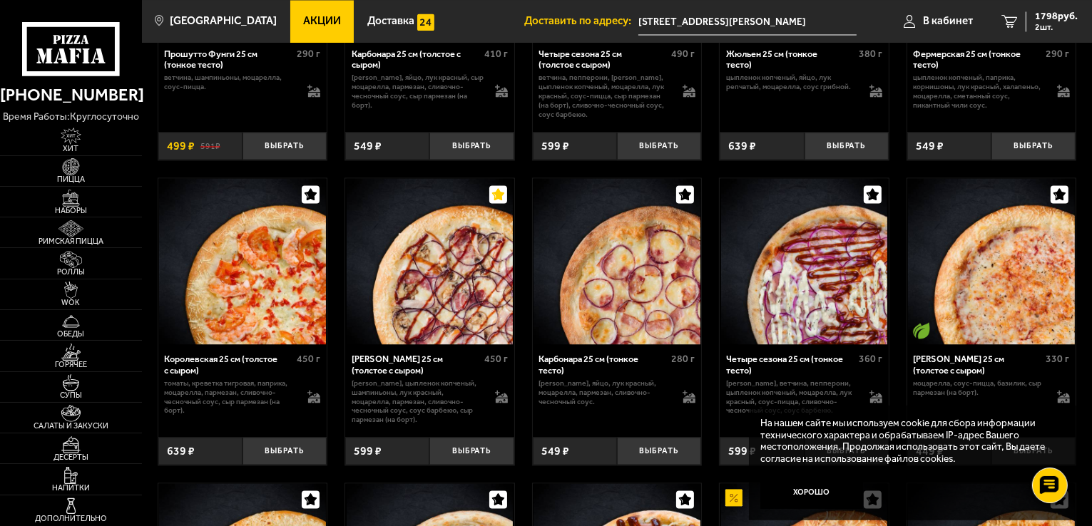
scroll to position [2923, 0]
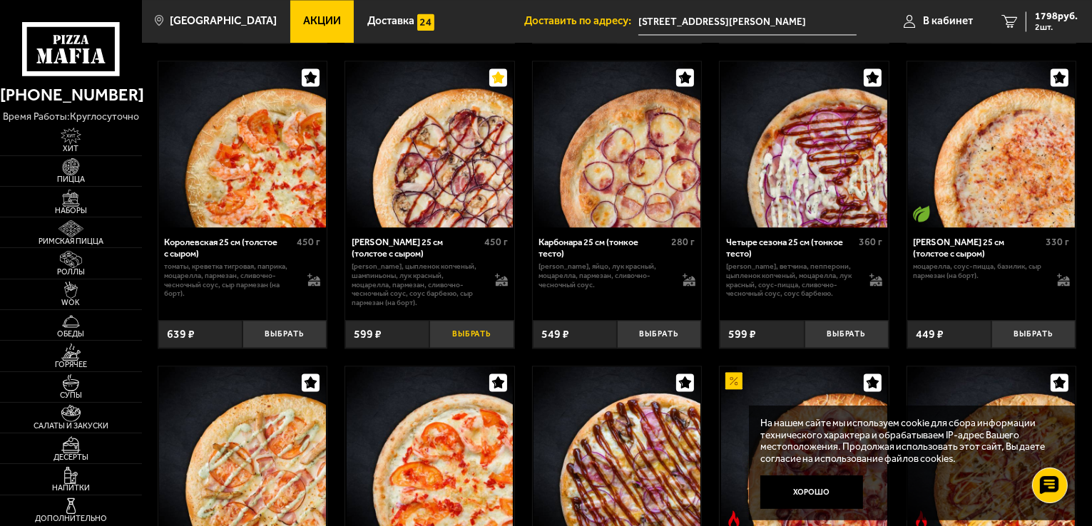
click at [468, 343] on button "Выбрать" at bounding box center [471, 334] width 84 height 28
click at [1067, 11] on span "2397 руб." at bounding box center [1056, 16] width 43 height 10
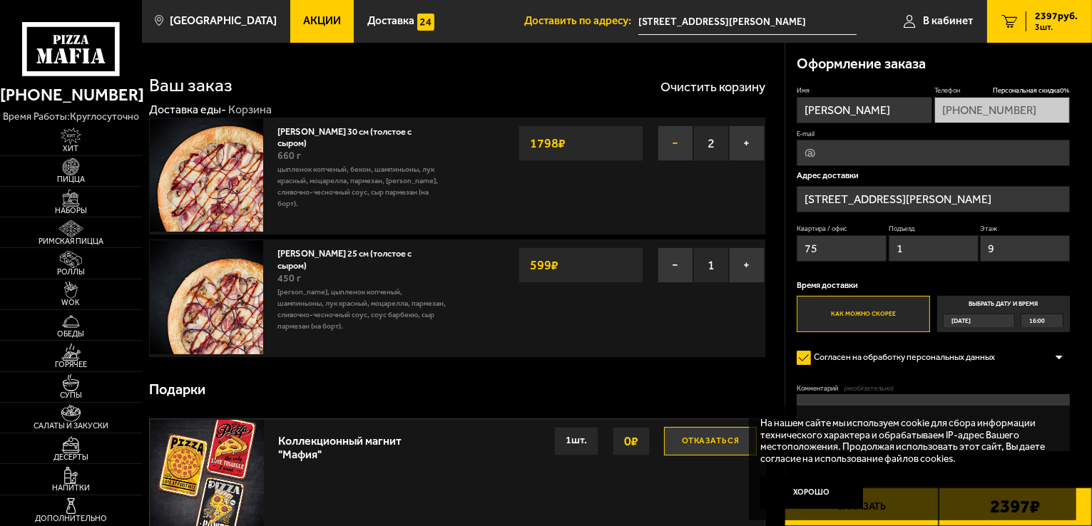
click at [676, 141] on button "−" at bounding box center [675, 143] width 36 height 36
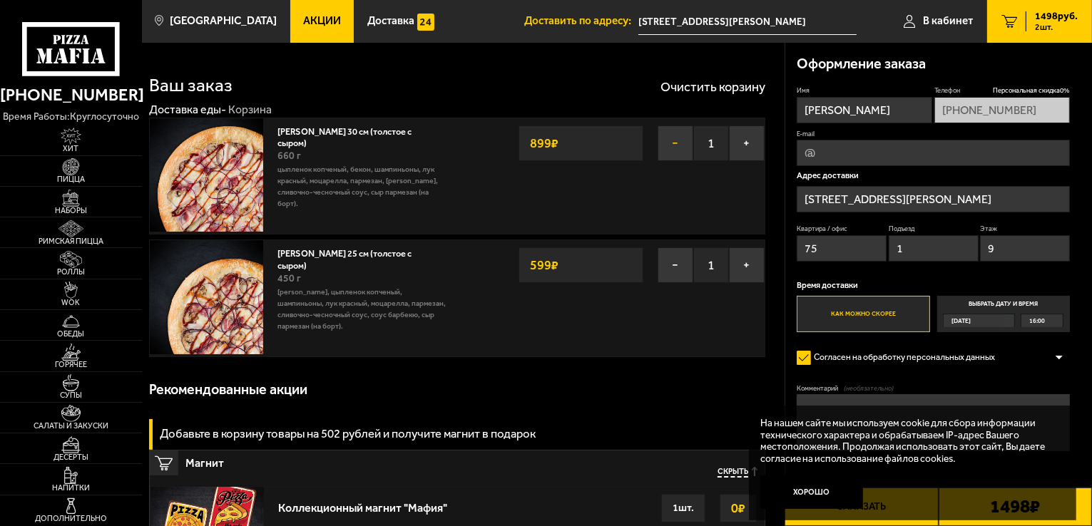
click at [676, 141] on button "−" at bounding box center [675, 143] width 36 height 36
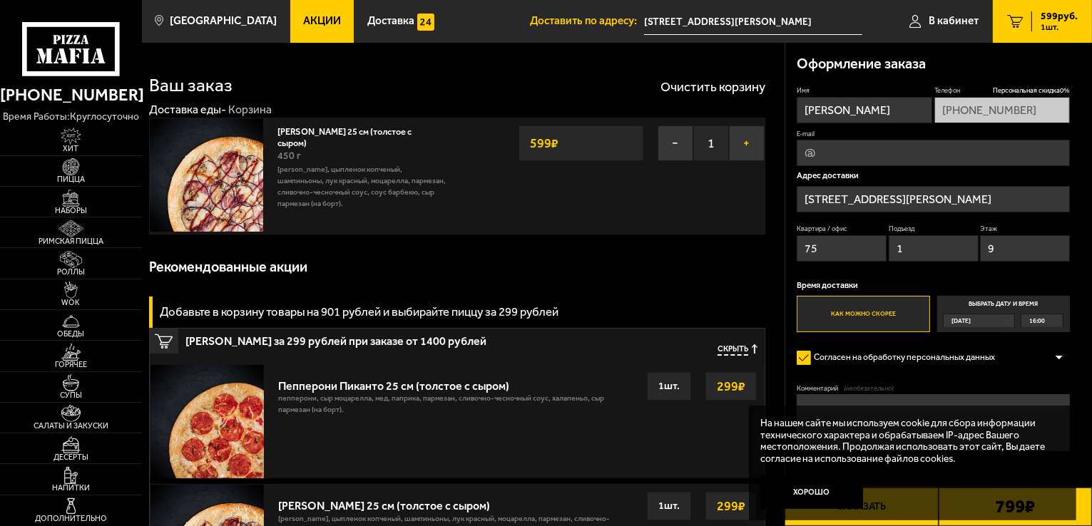
click at [744, 139] on button "+" at bounding box center [747, 143] width 36 height 36
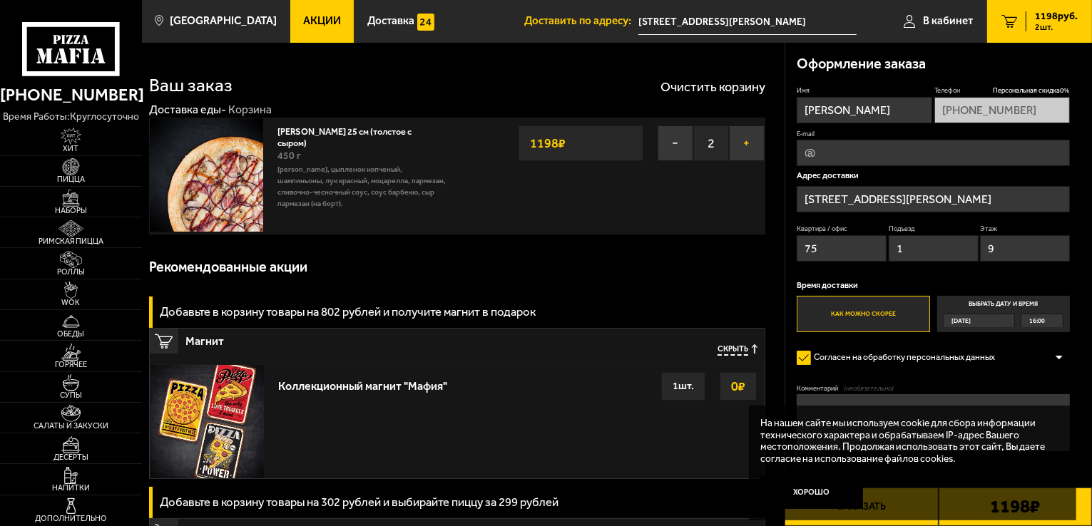
click at [744, 139] on button "+" at bounding box center [747, 143] width 36 height 36
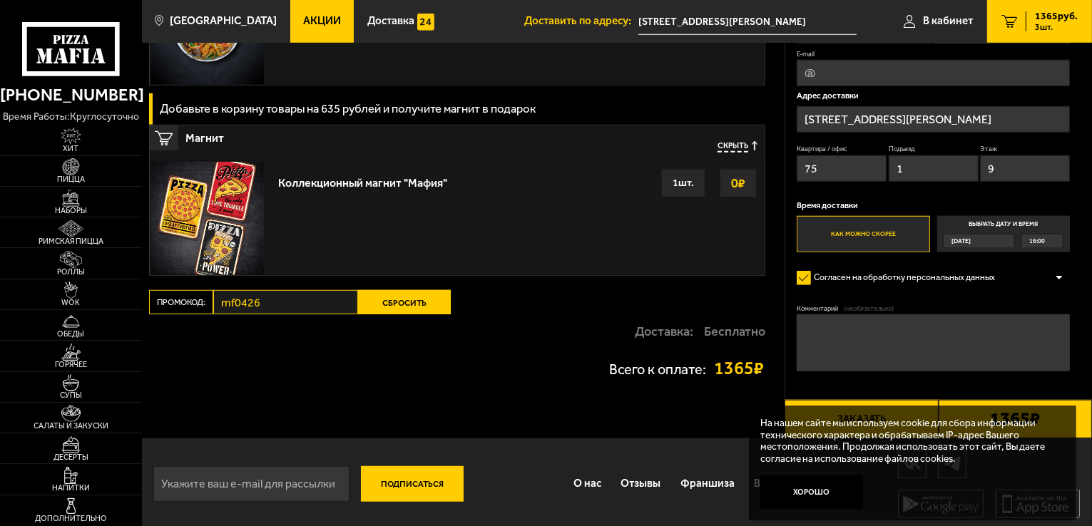
scroll to position [1149, 0]
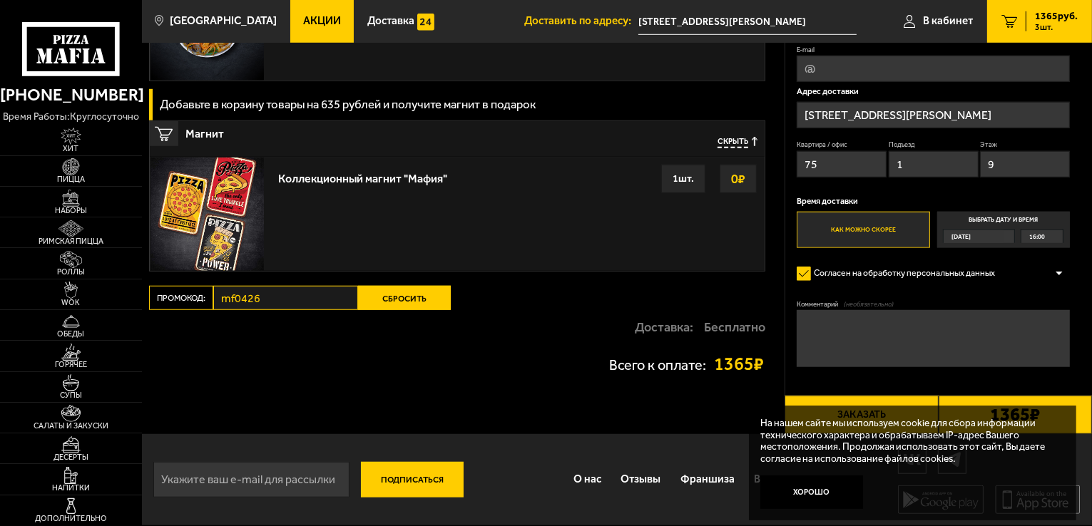
click at [1044, 241] on div "16:00" at bounding box center [1041, 236] width 41 height 13
click at [0, 0] on input "Выбрать дату и время [DATE] 16:00" at bounding box center [0, 0] width 0 height 0
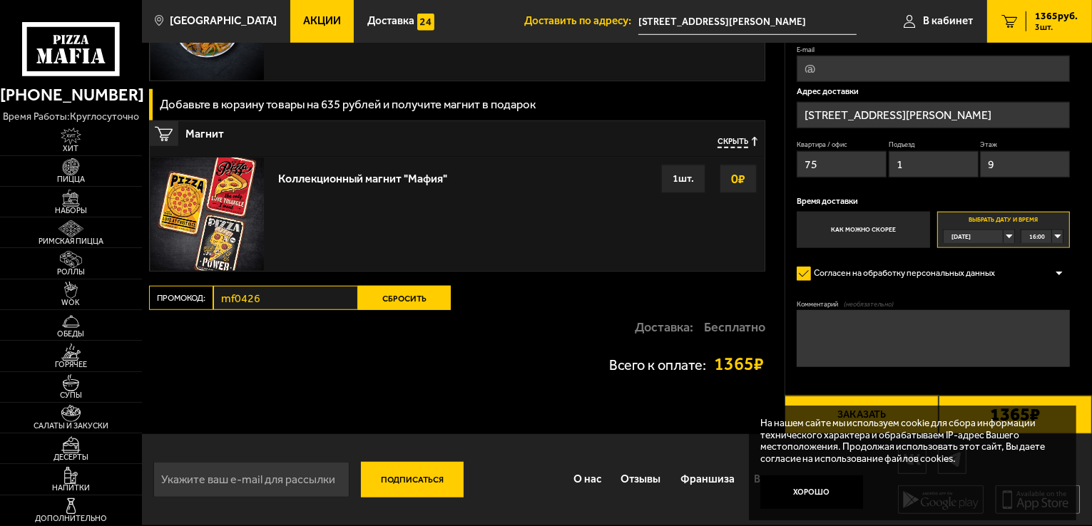
click at [1044, 241] on div "16:00" at bounding box center [1041, 236] width 41 height 13
click at [1042, 253] on span "16:00" at bounding box center [1038, 250] width 16 height 13
click at [860, 403] on button "Заказать" at bounding box center [860, 415] width 153 height 39
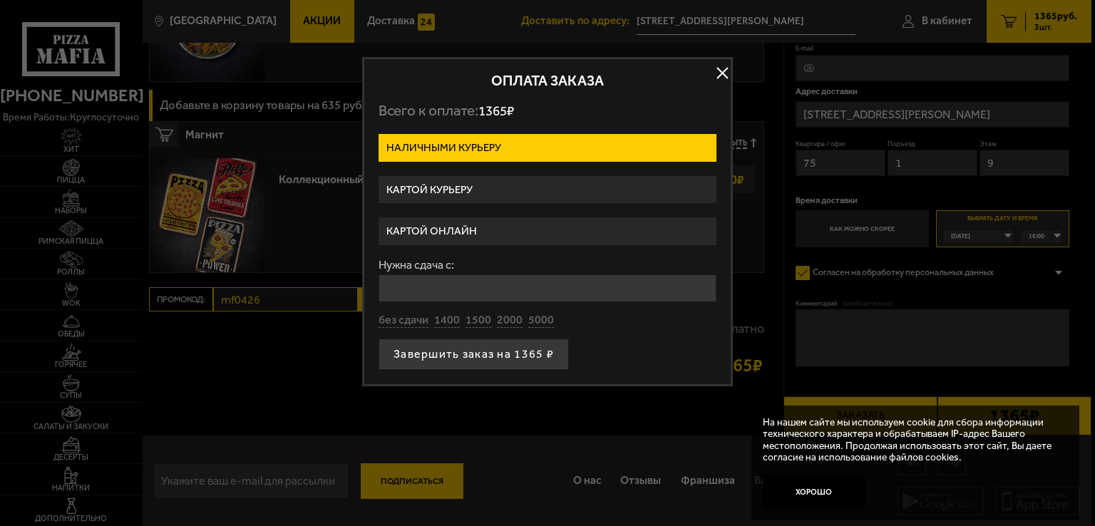
click at [402, 229] on label "Картой онлайн" at bounding box center [548, 231] width 338 height 28
click at [0, 0] on input "Картой онлайн" at bounding box center [0, 0] width 0 height 0
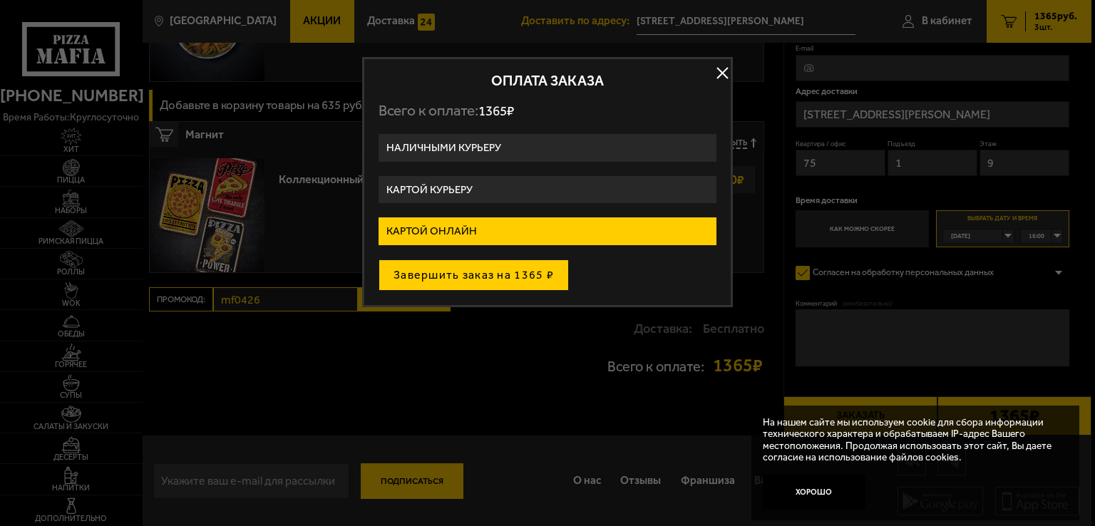
click at [478, 281] on button "Завершить заказ на 1365 ₽" at bounding box center [474, 275] width 190 height 31
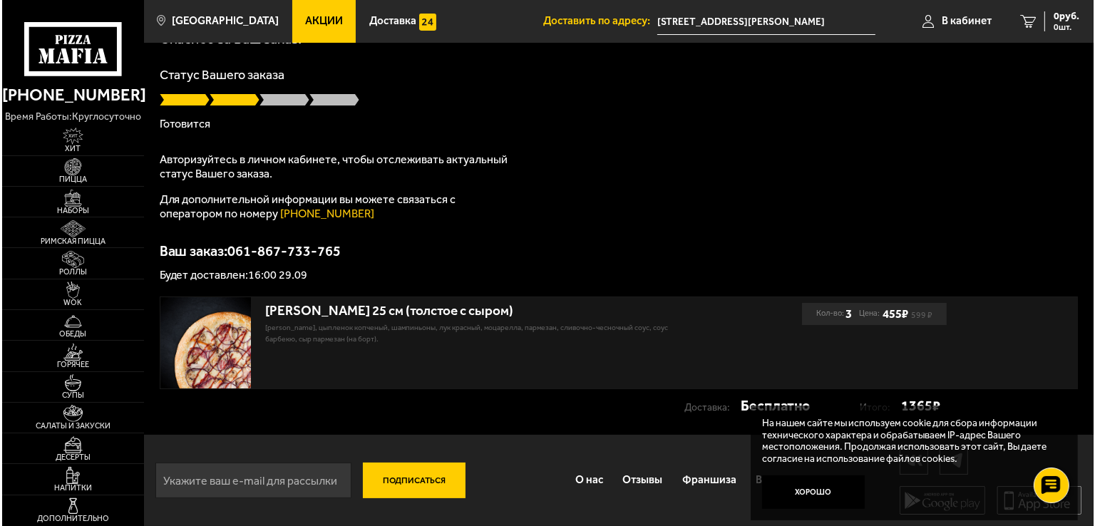
scroll to position [72, 0]
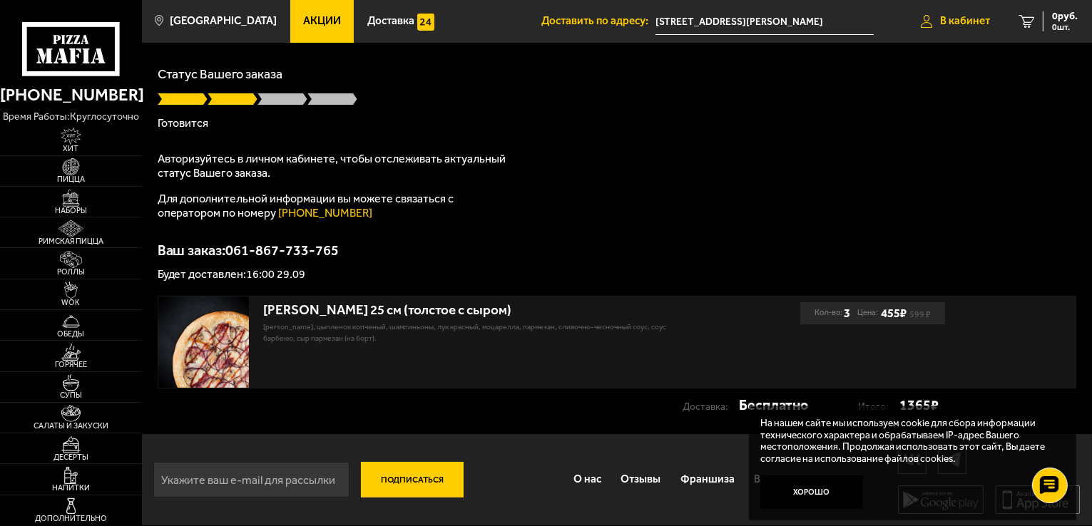
click at [981, 12] on link "В кабинет" at bounding box center [955, 21] width 98 height 43
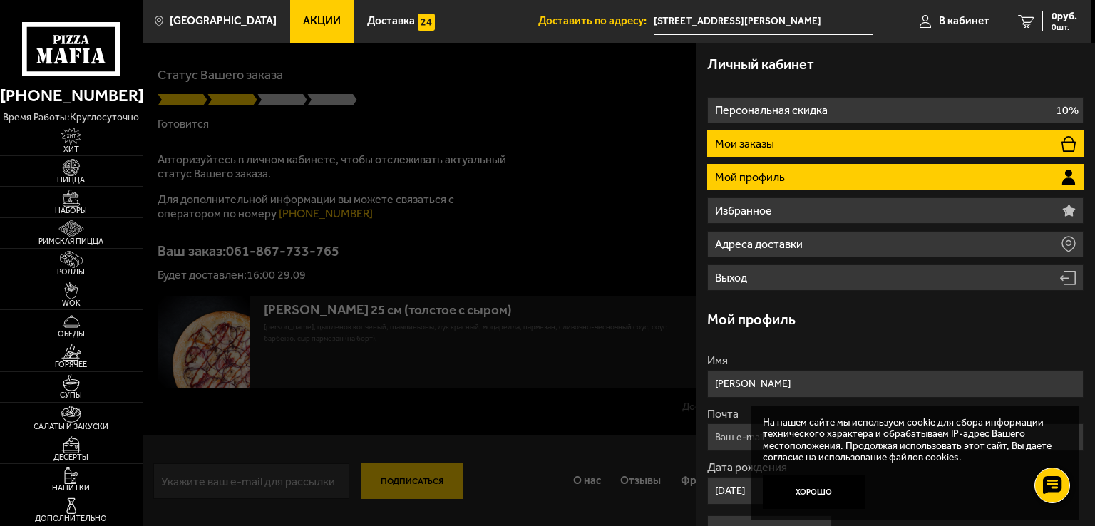
click at [850, 135] on li "Мои заказы" at bounding box center [895, 143] width 376 height 26
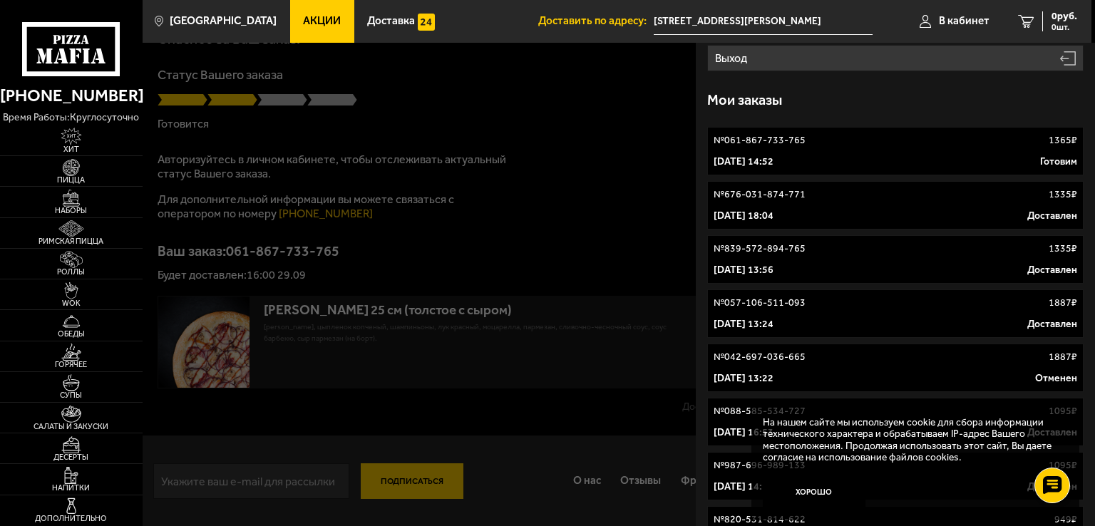
scroll to position [308, 0]
